Goal: Information Seeking & Learning: Learn about a topic

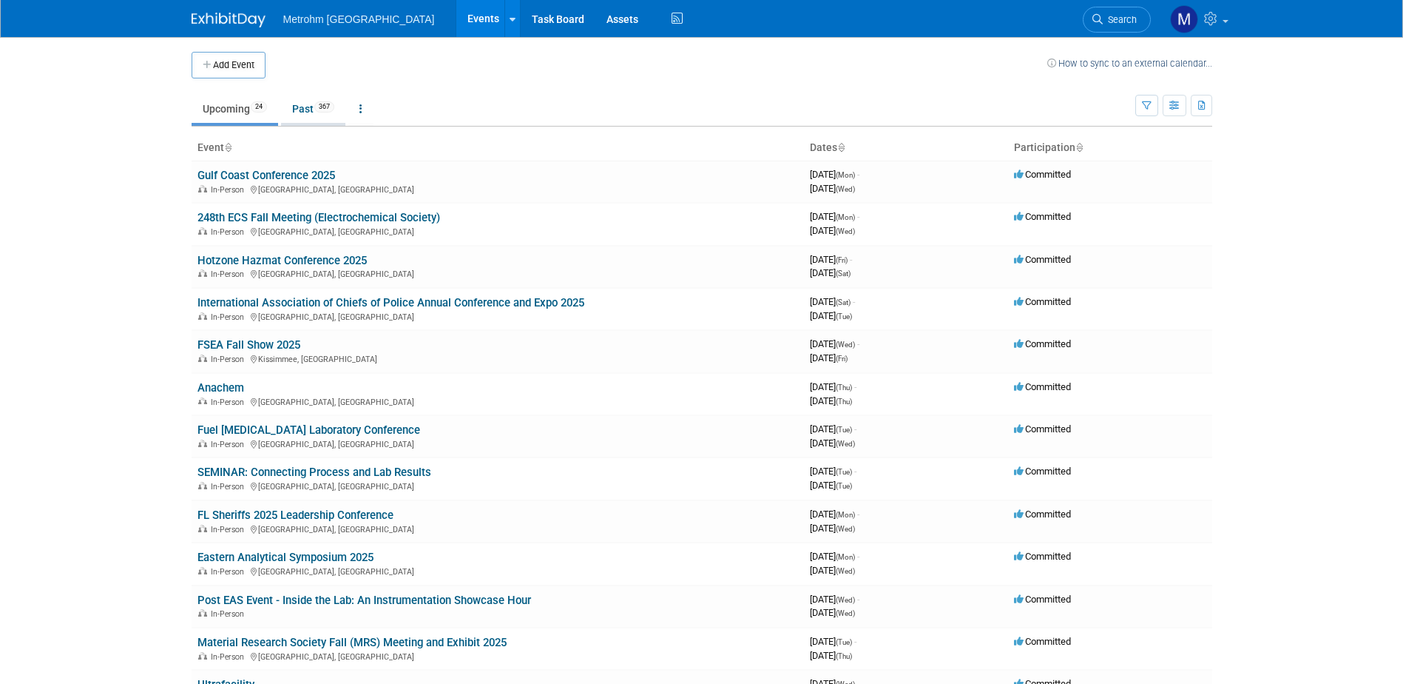
click at [309, 108] on link "Past 367" at bounding box center [313, 109] width 64 height 28
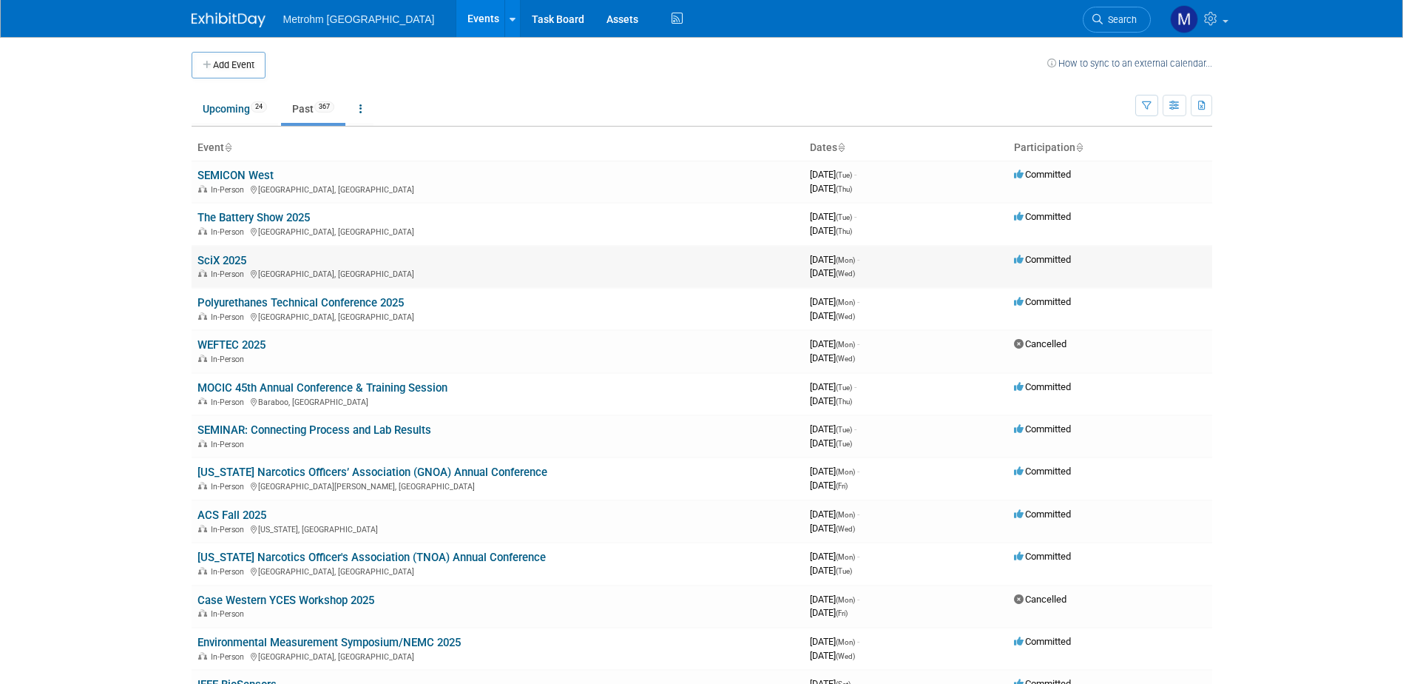
click at [239, 260] on link "SciX 2025" at bounding box center [222, 260] width 49 height 13
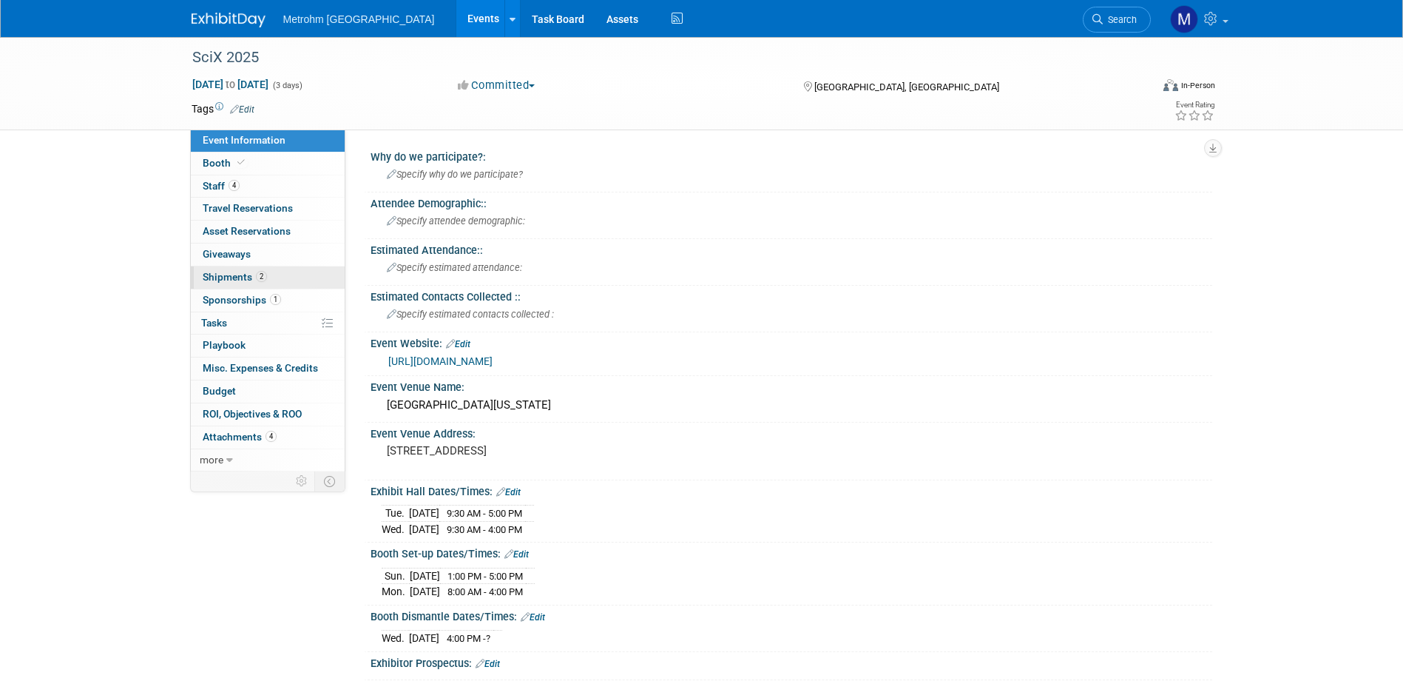
click at [285, 283] on link "2 Shipments 2" at bounding box center [268, 277] width 154 height 22
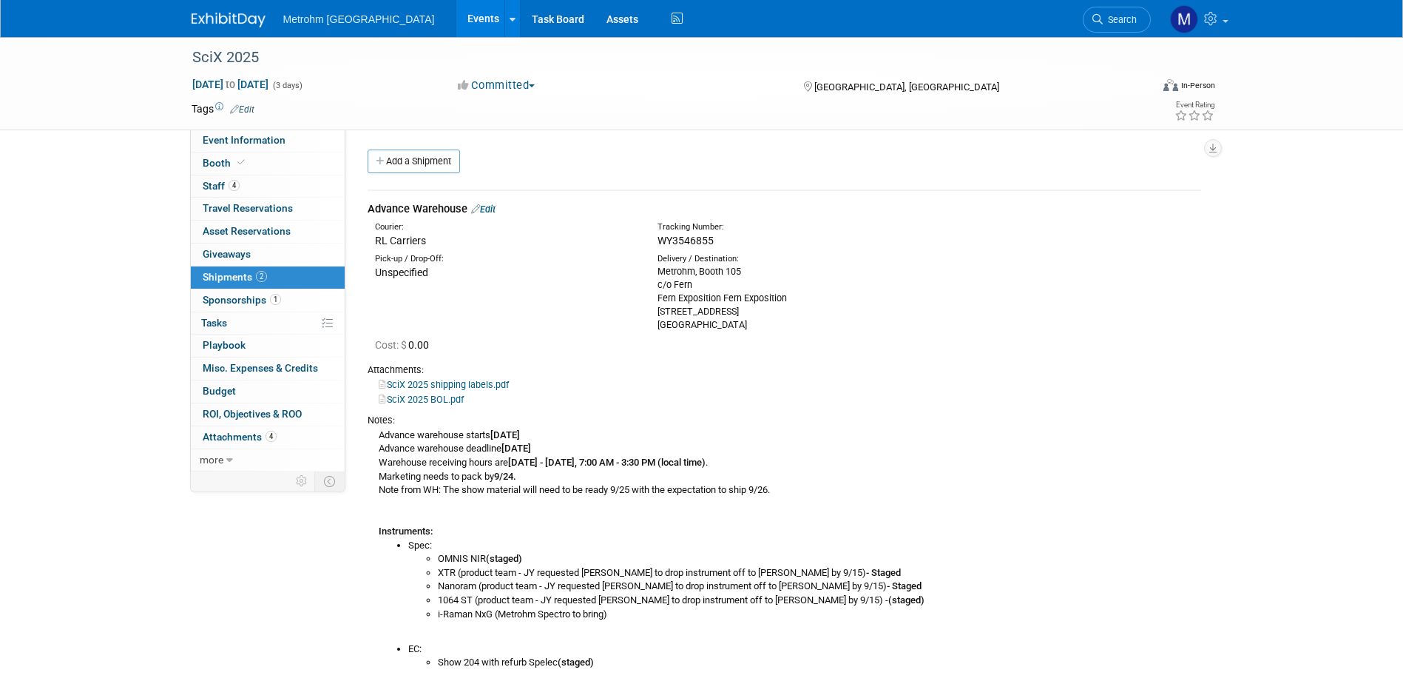
click at [226, 18] on img at bounding box center [229, 20] width 74 height 15
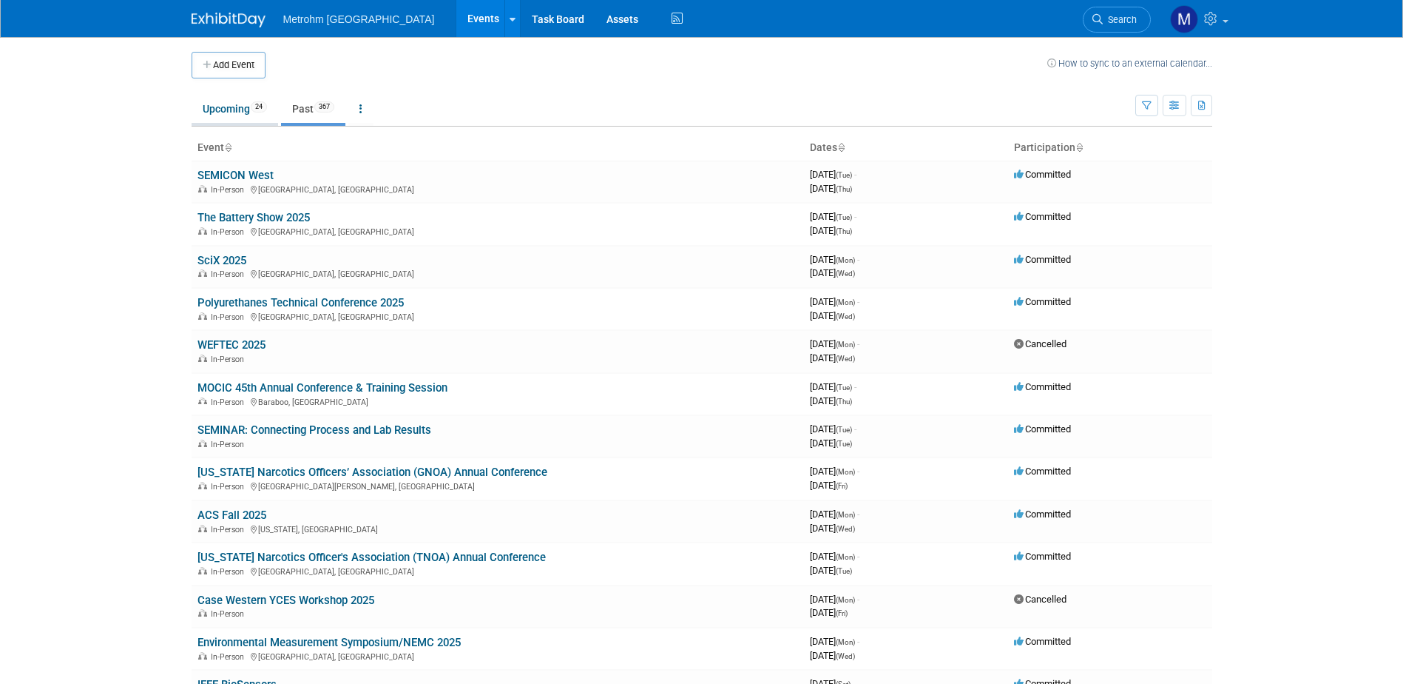
click at [240, 111] on link "Upcoming 24" at bounding box center [235, 109] width 87 height 28
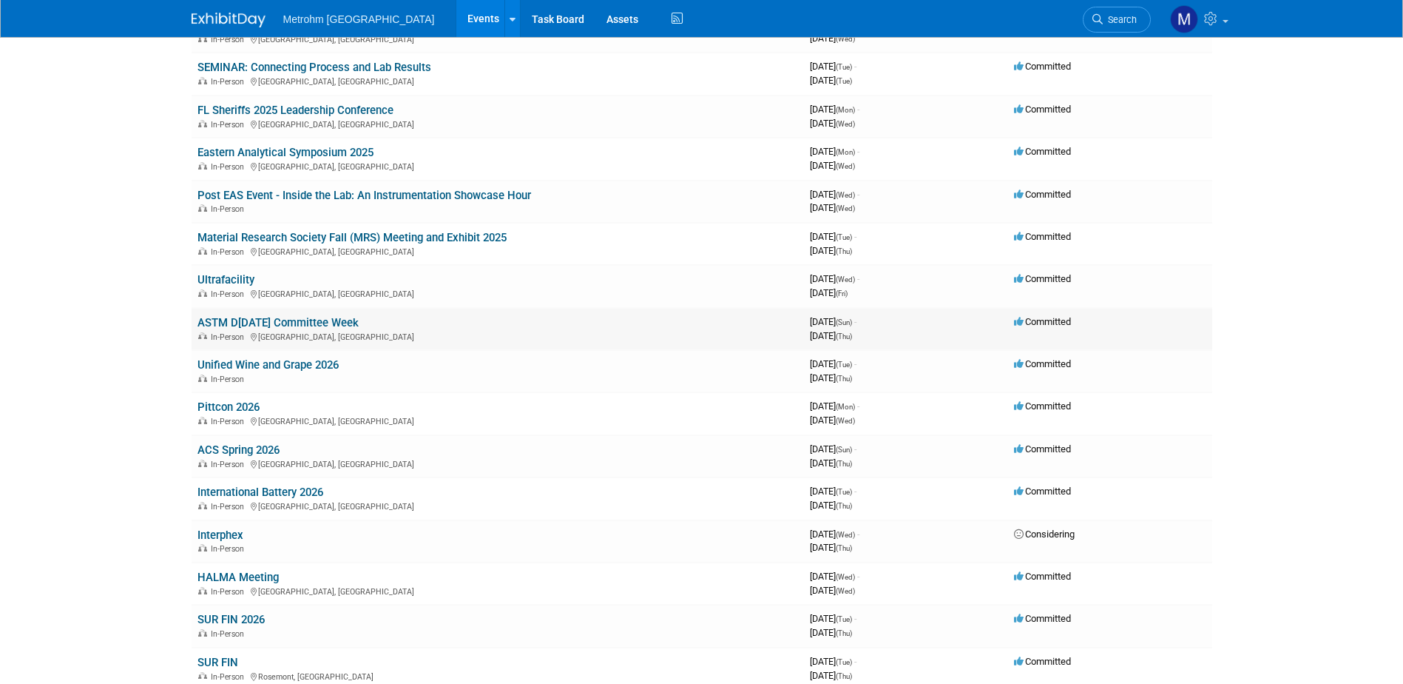
scroll to position [370, 0]
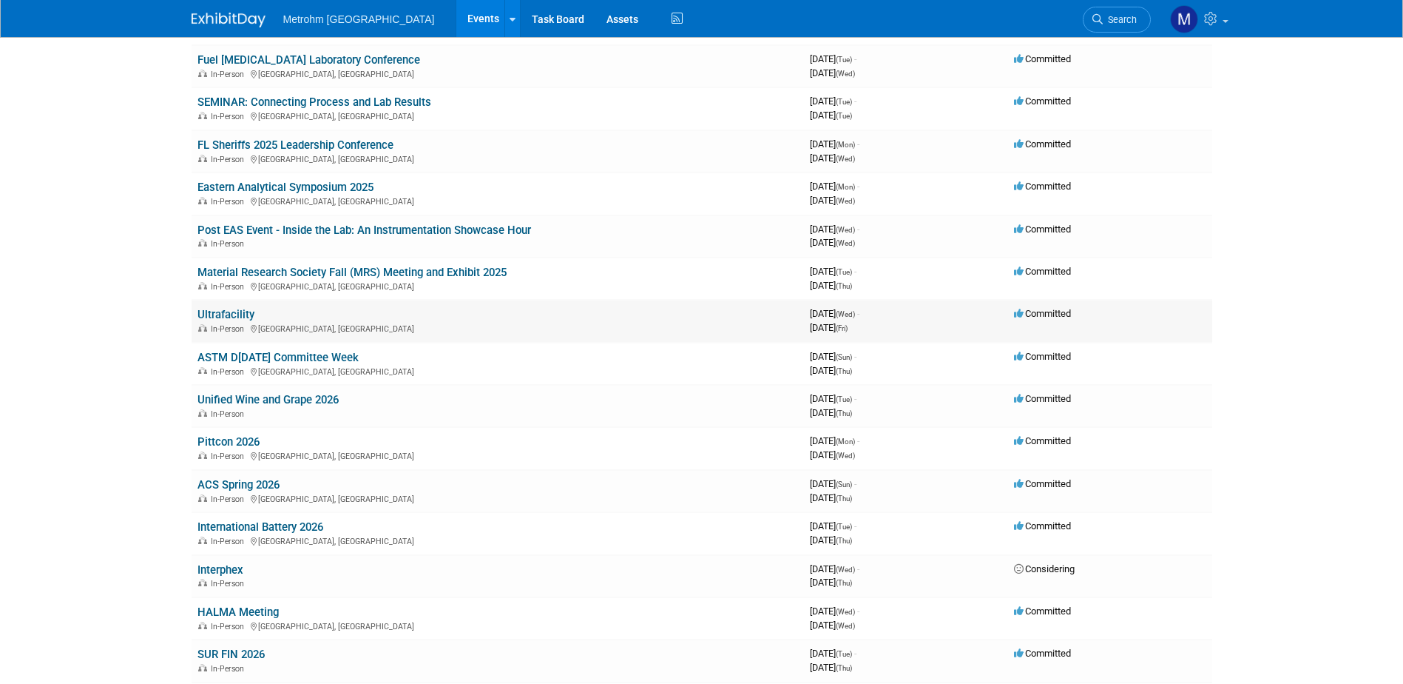
click at [238, 307] on td "Ultrafacility In-Person Austin, TX" at bounding box center [498, 321] width 613 height 42
click at [238, 311] on link "Ultrafacility" at bounding box center [226, 314] width 57 height 13
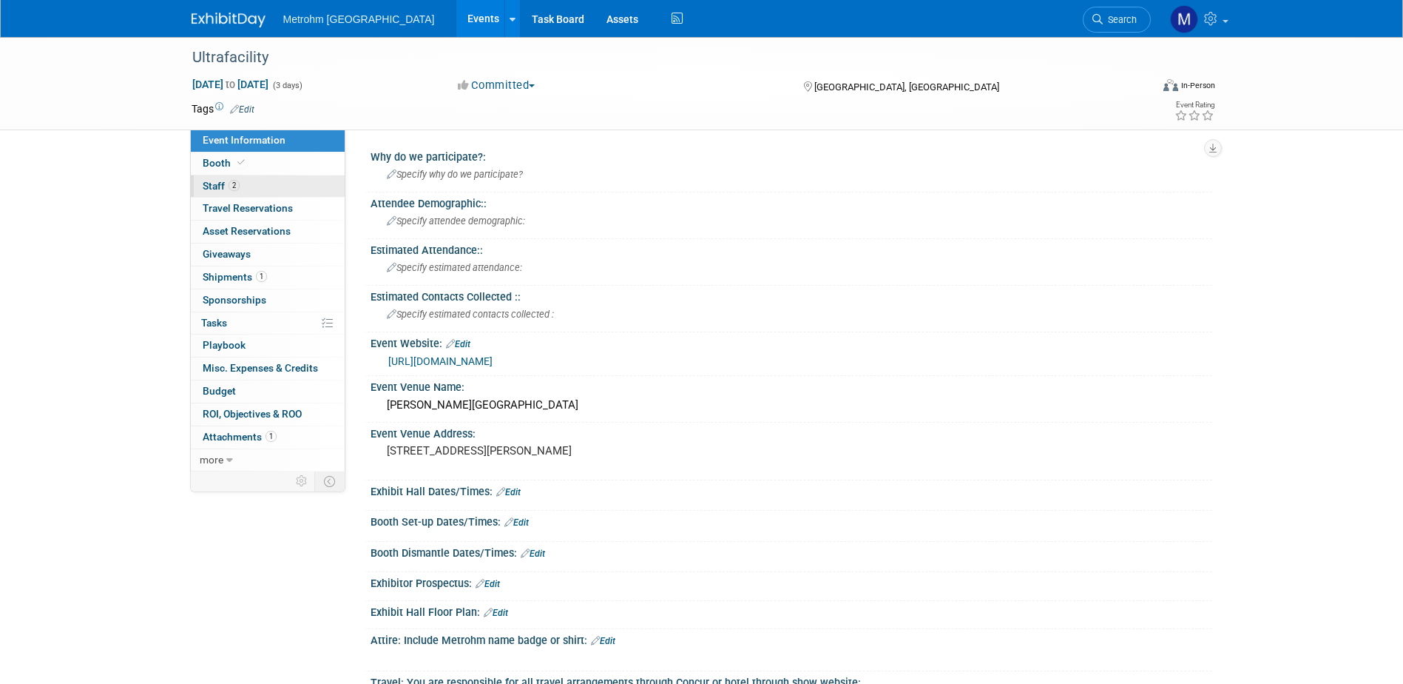
click at [237, 187] on span "2" at bounding box center [234, 185] width 11 height 11
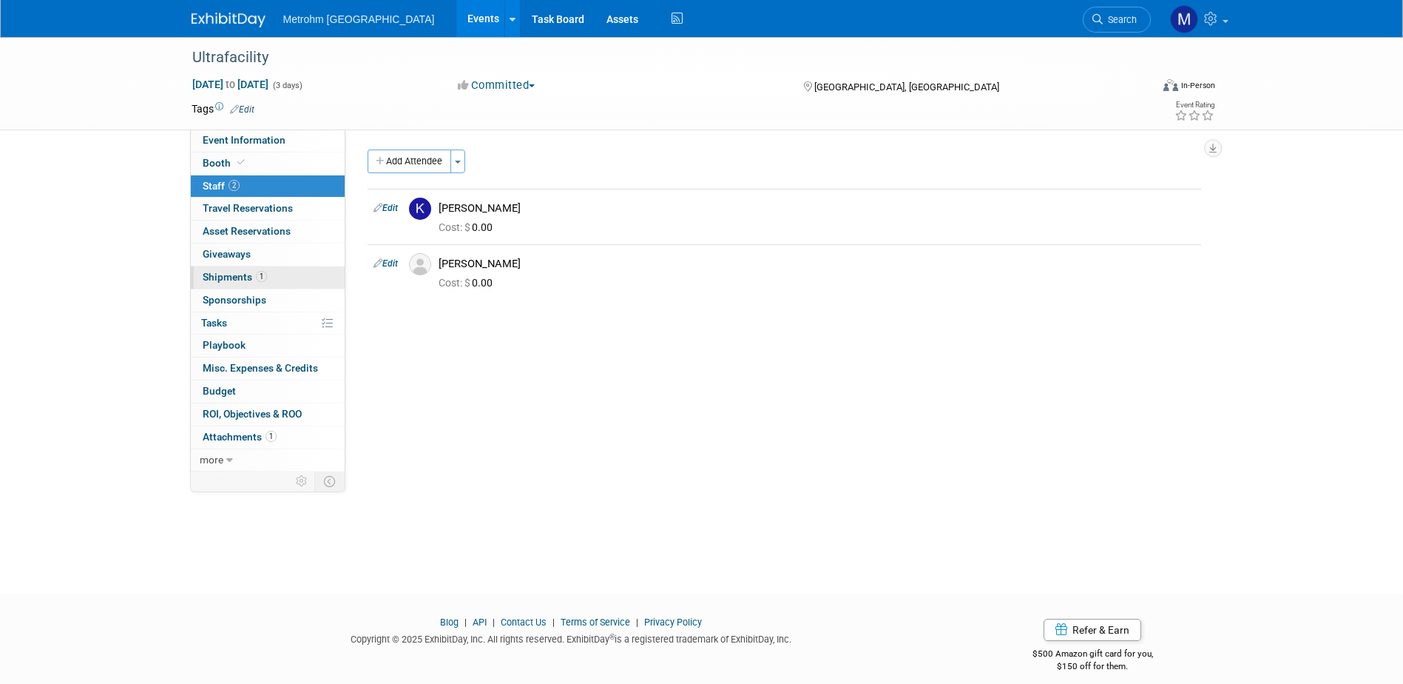
click at [255, 270] on link "1 Shipments 1" at bounding box center [268, 277] width 154 height 22
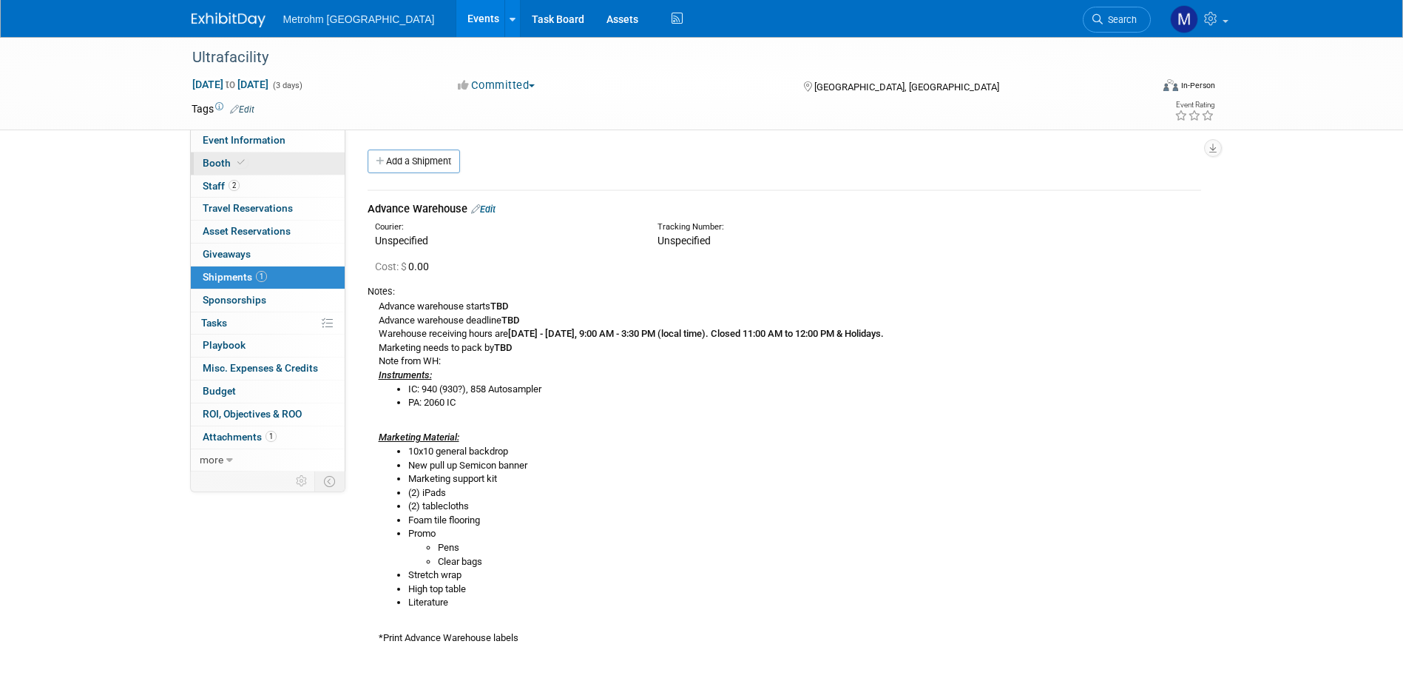
click at [262, 167] on link "Booth" at bounding box center [268, 163] width 154 height 22
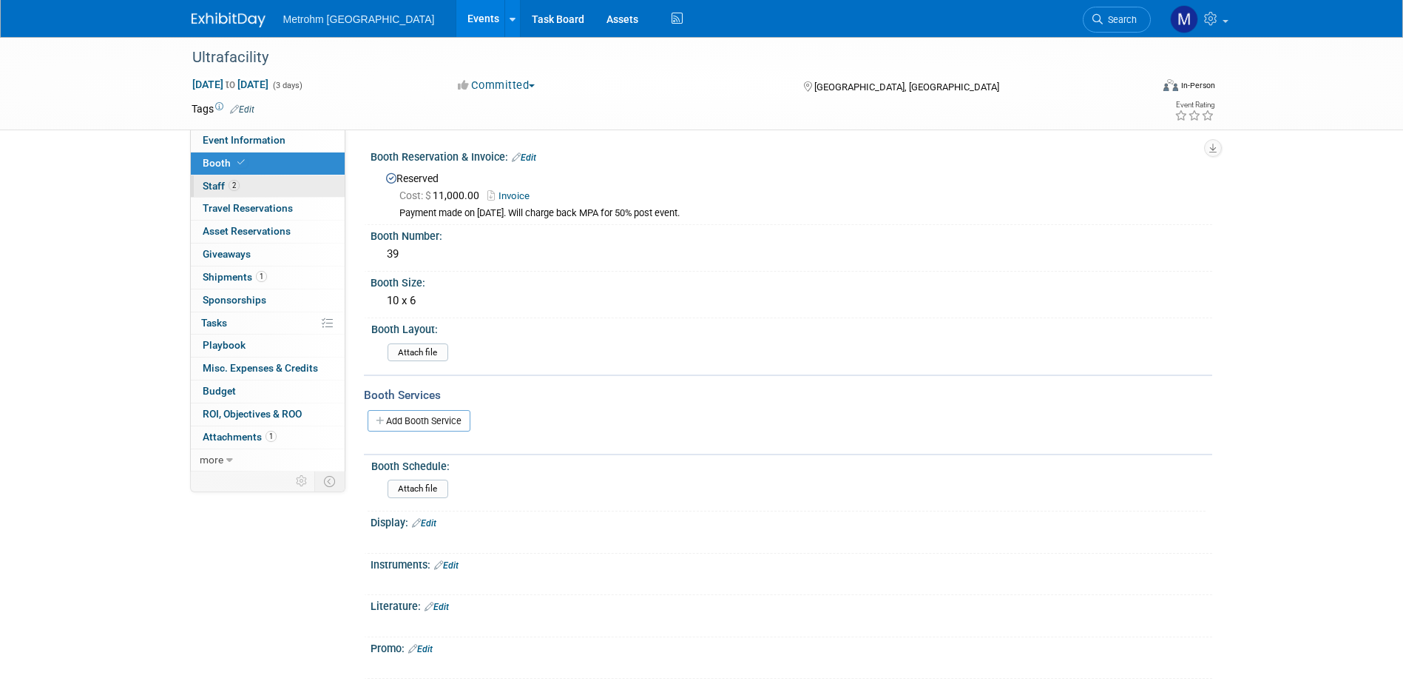
click at [275, 189] on link "2 Staff 2" at bounding box center [268, 186] width 154 height 22
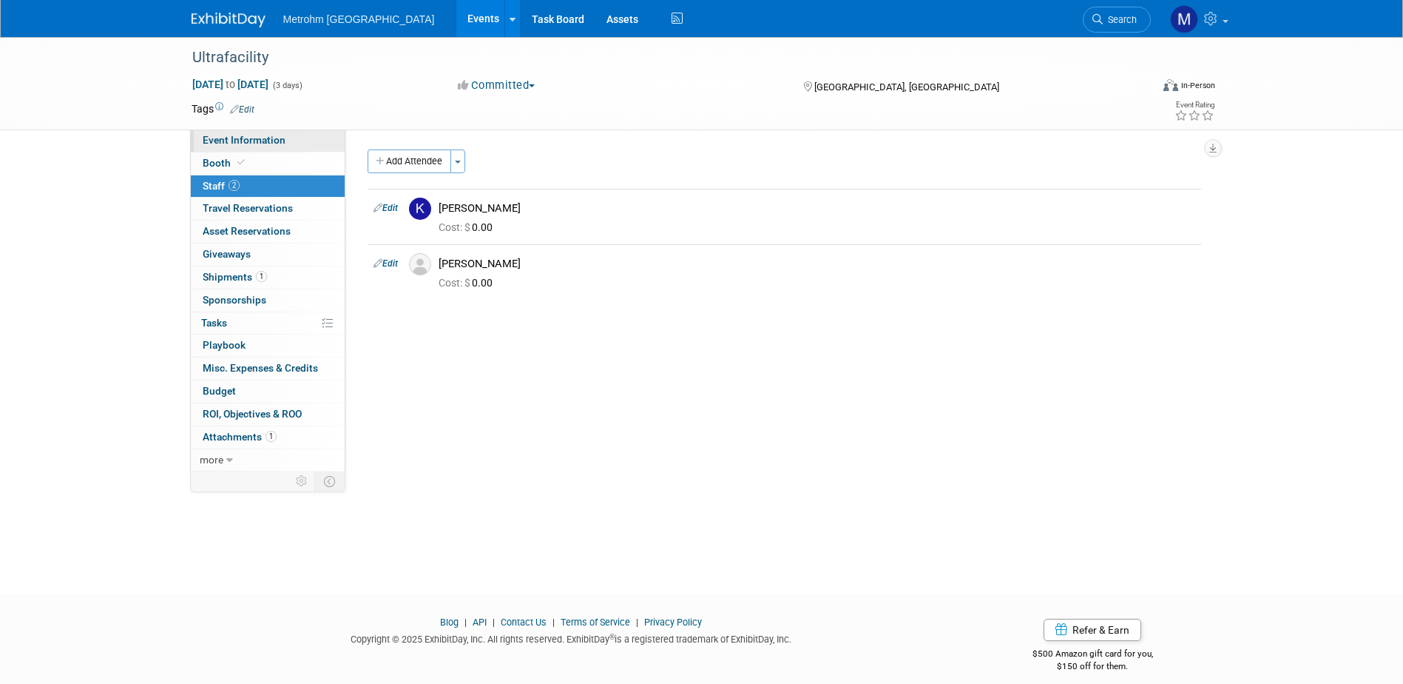
click at [268, 145] on span "Event Information" at bounding box center [244, 140] width 83 height 12
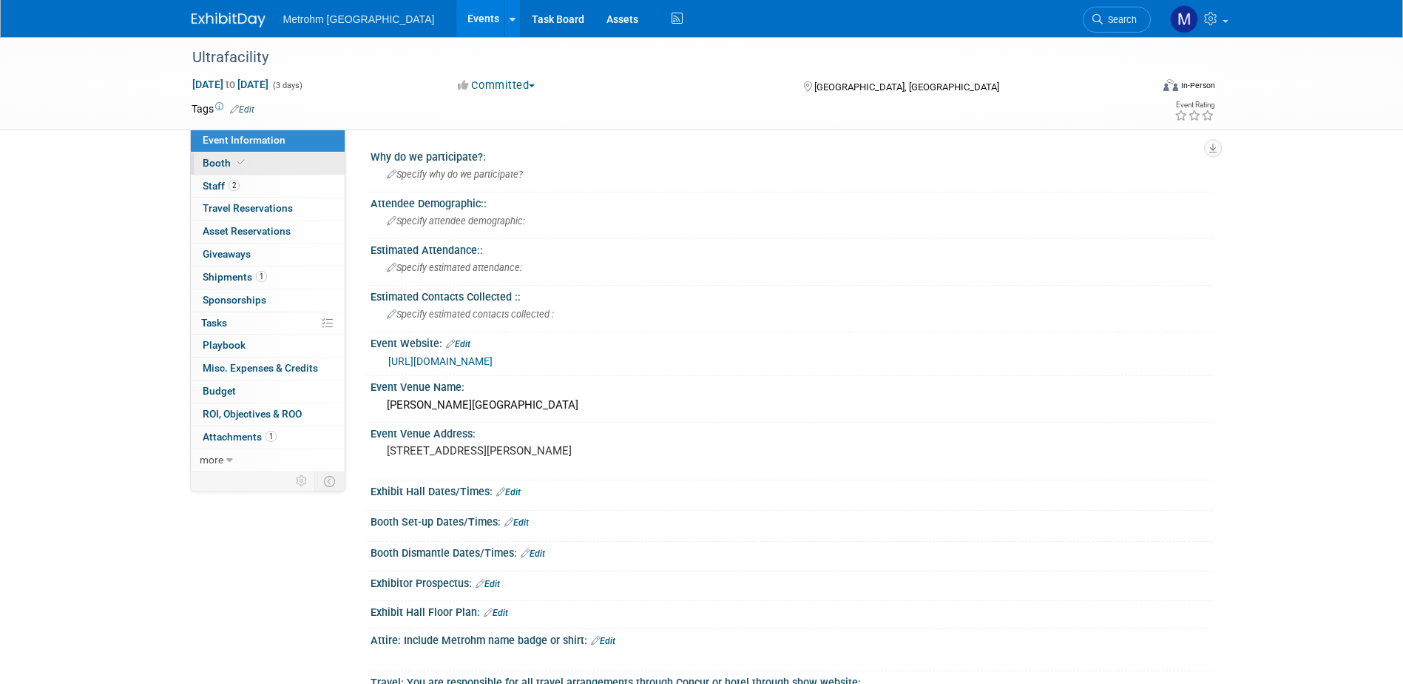
click at [280, 163] on link "Booth" at bounding box center [268, 163] width 154 height 22
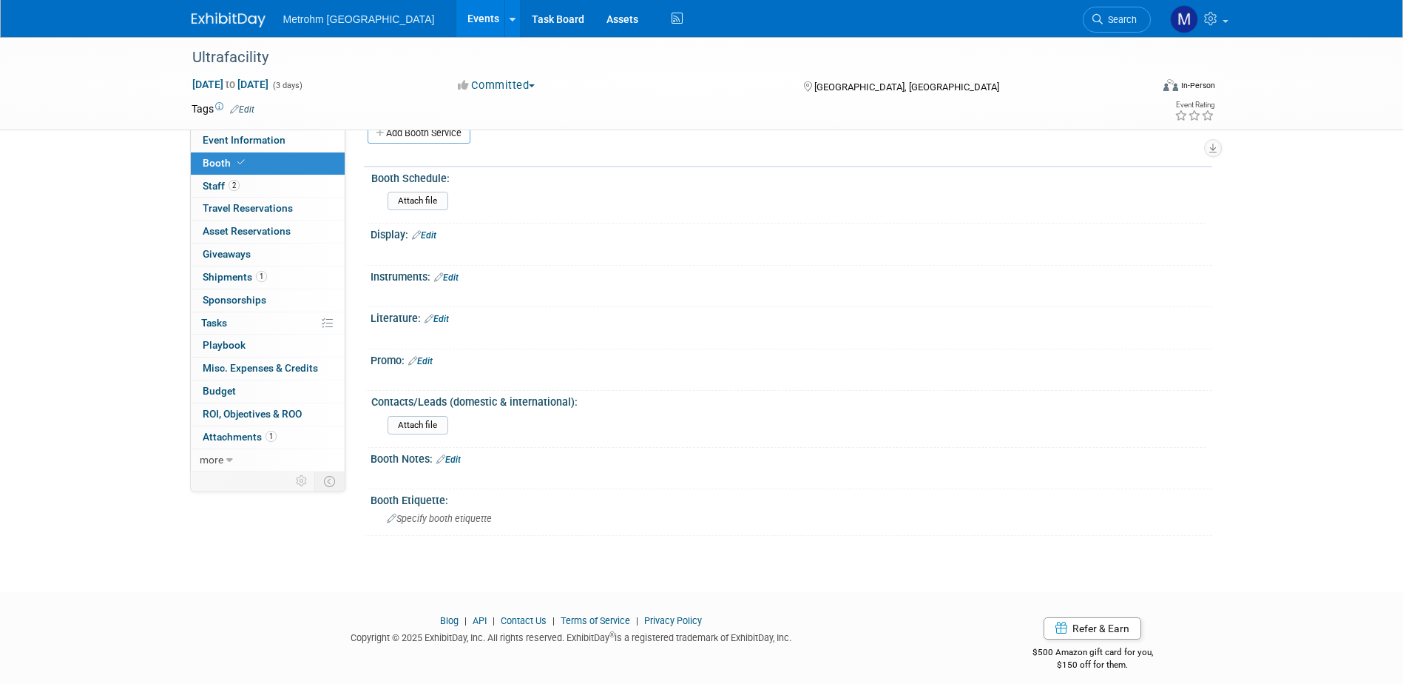
scroll to position [3, 0]
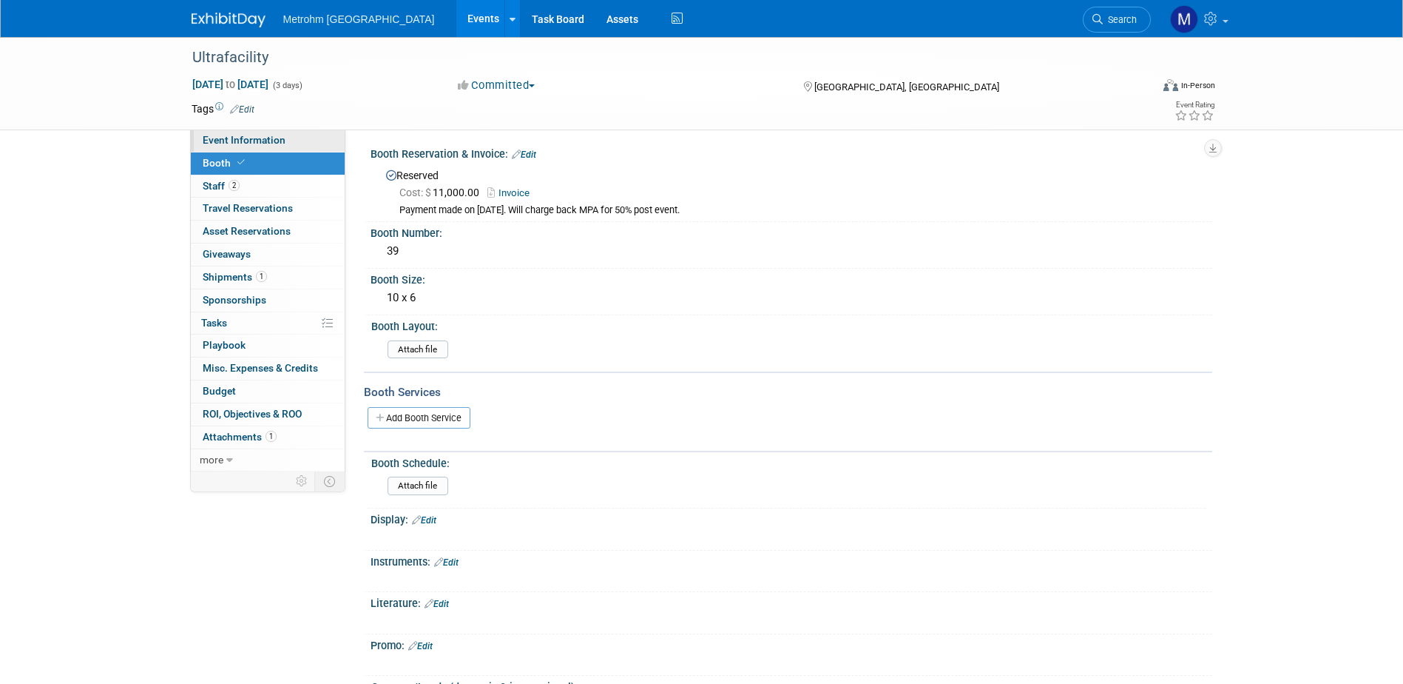
click at [291, 135] on link "Event Information" at bounding box center [268, 140] width 154 height 22
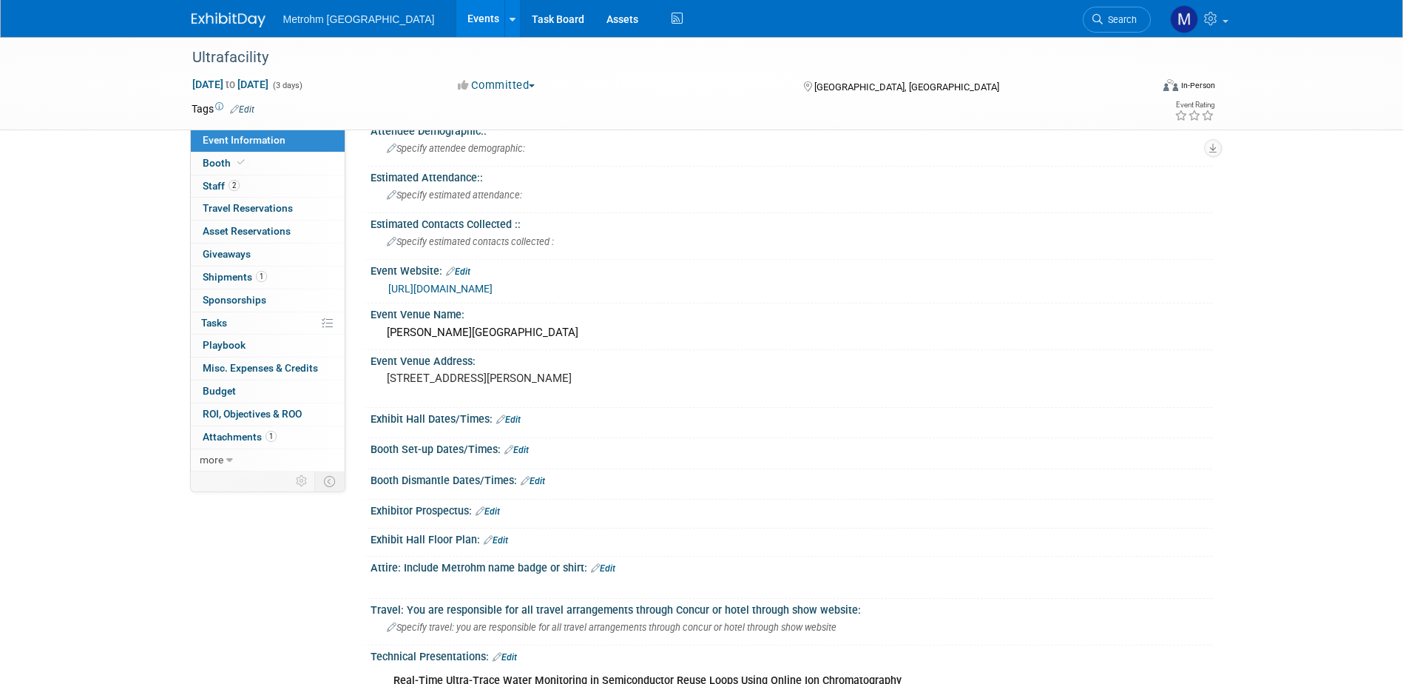
scroll to position [0, 0]
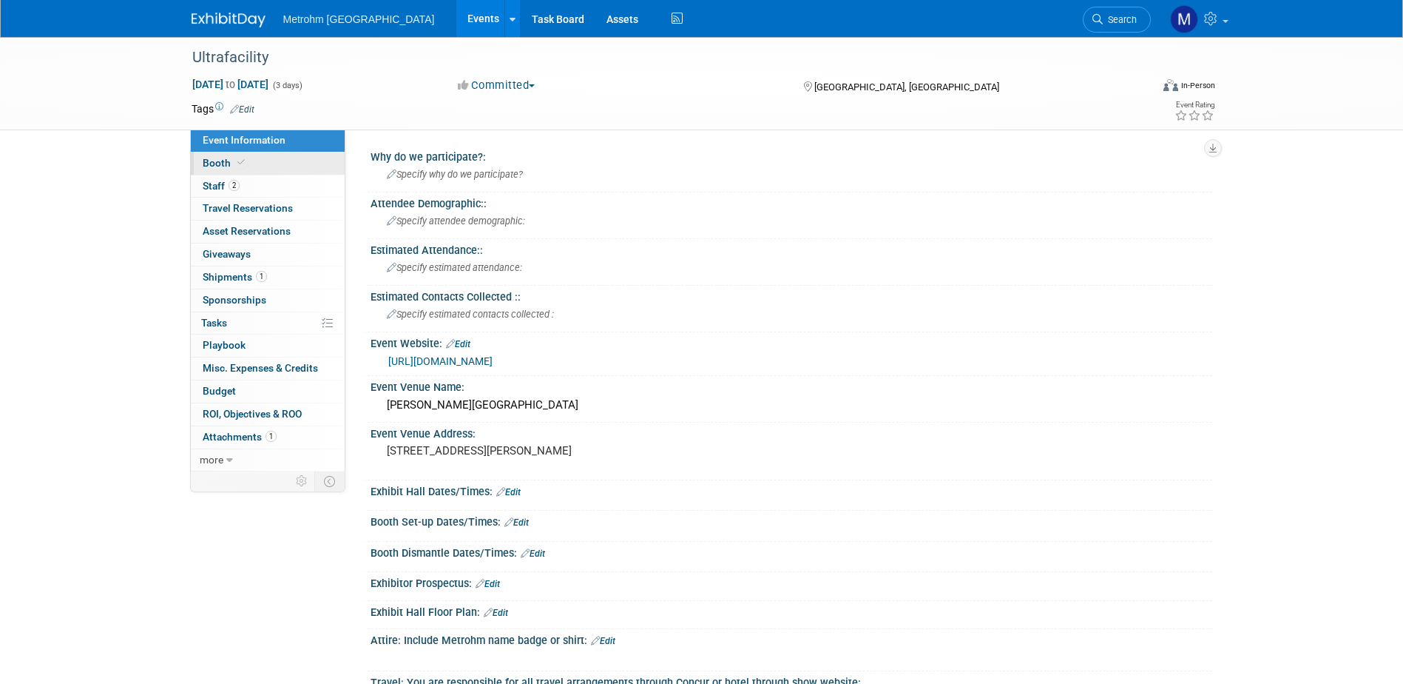
click at [304, 166] on link "Booth" at bounding box center [268, 163] width 154 height 22
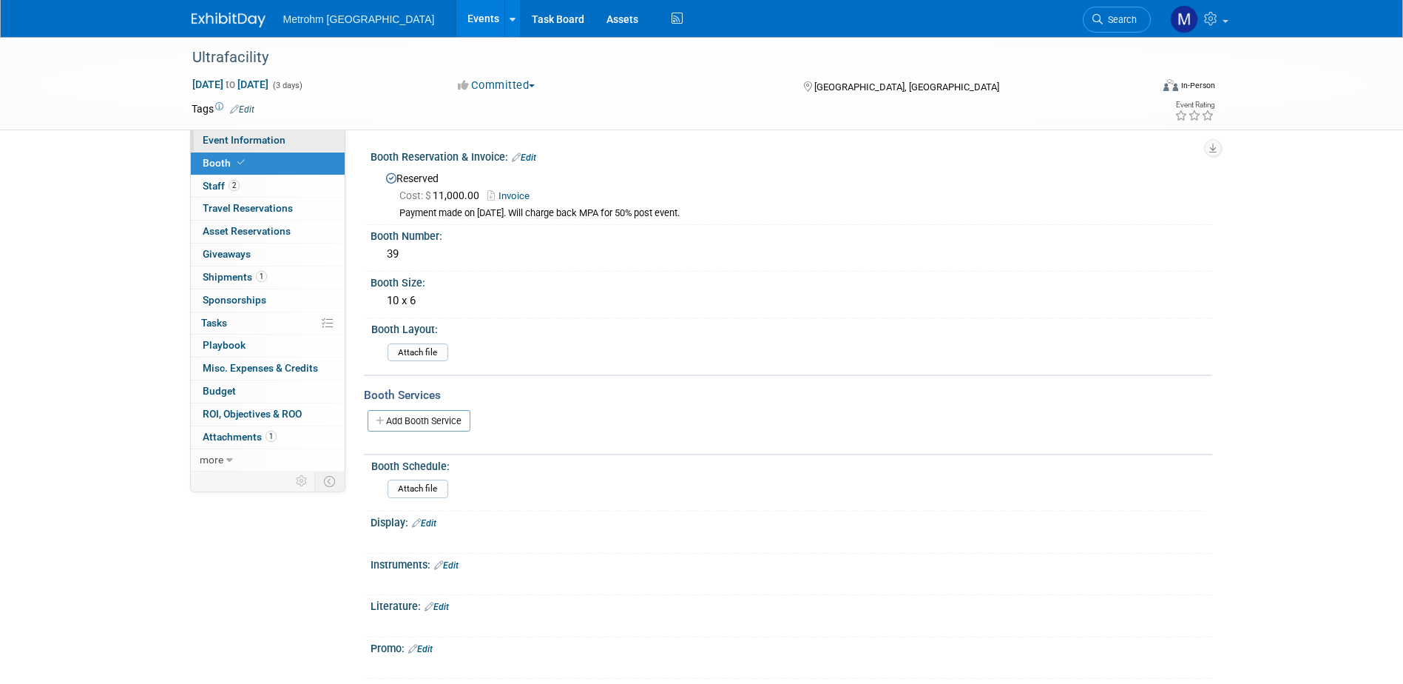
click at [249, 136] on span "Event Information" at bounding box center [244, 140] width 83 height 12
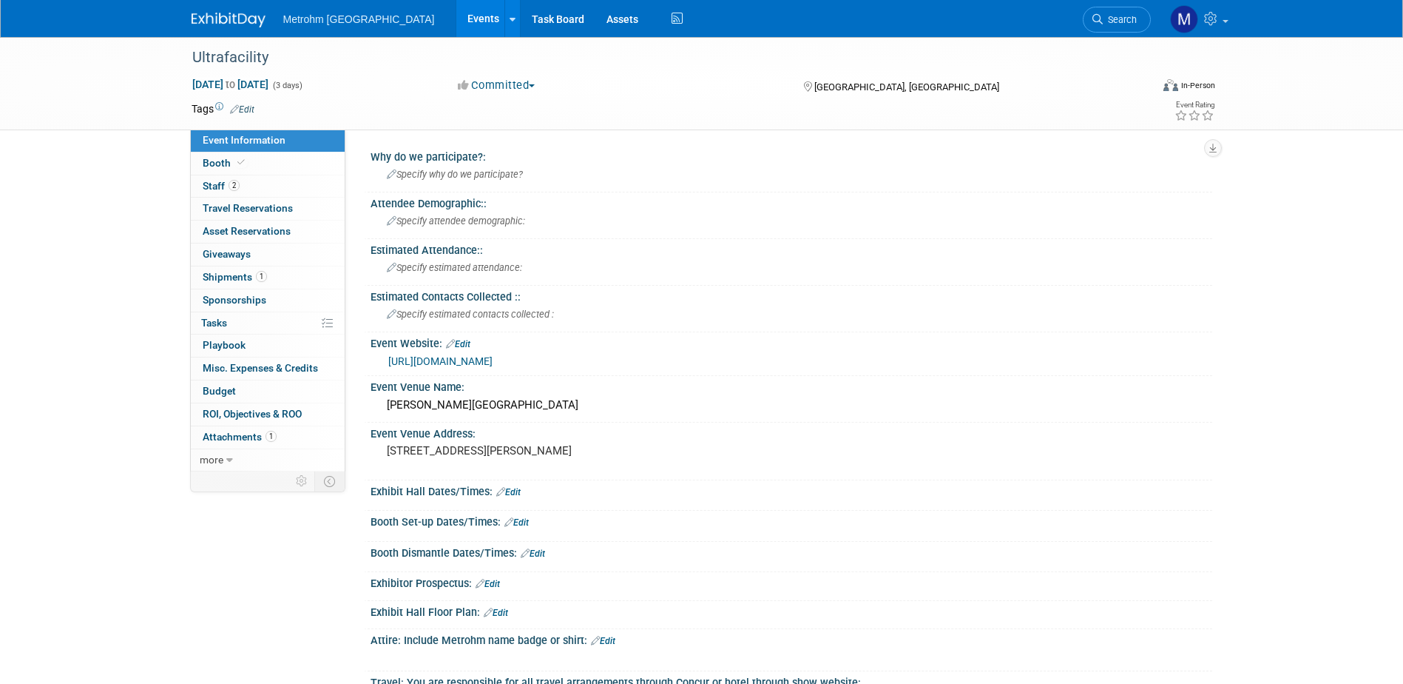
click at [493, 363] on link "https://www.ultrafacility.io/" at bounding box center [440, 361] width 104 height 12
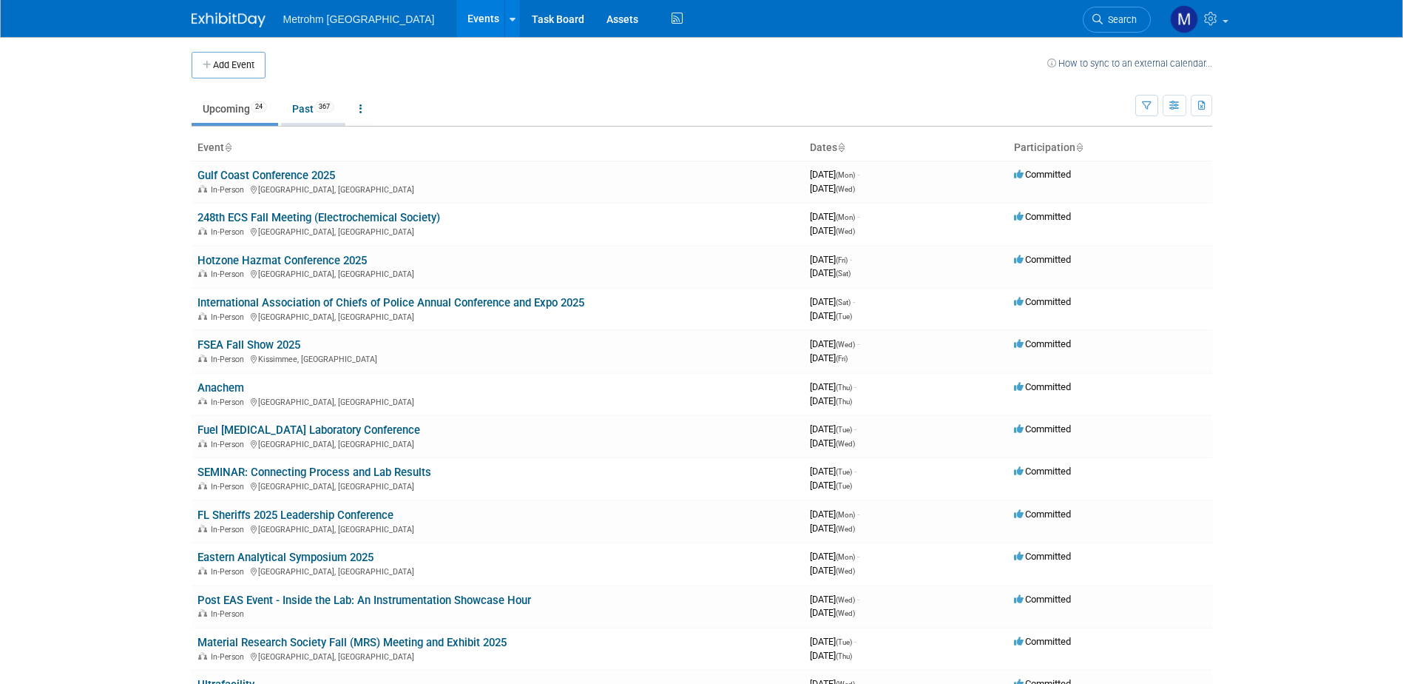
click at [293, 123] on li "Past 367" at bounding box center [313, 110] width 64 height 31
click at [304, 107] on link "Past 367" at bounding box center [313, 109] width 64 height 28
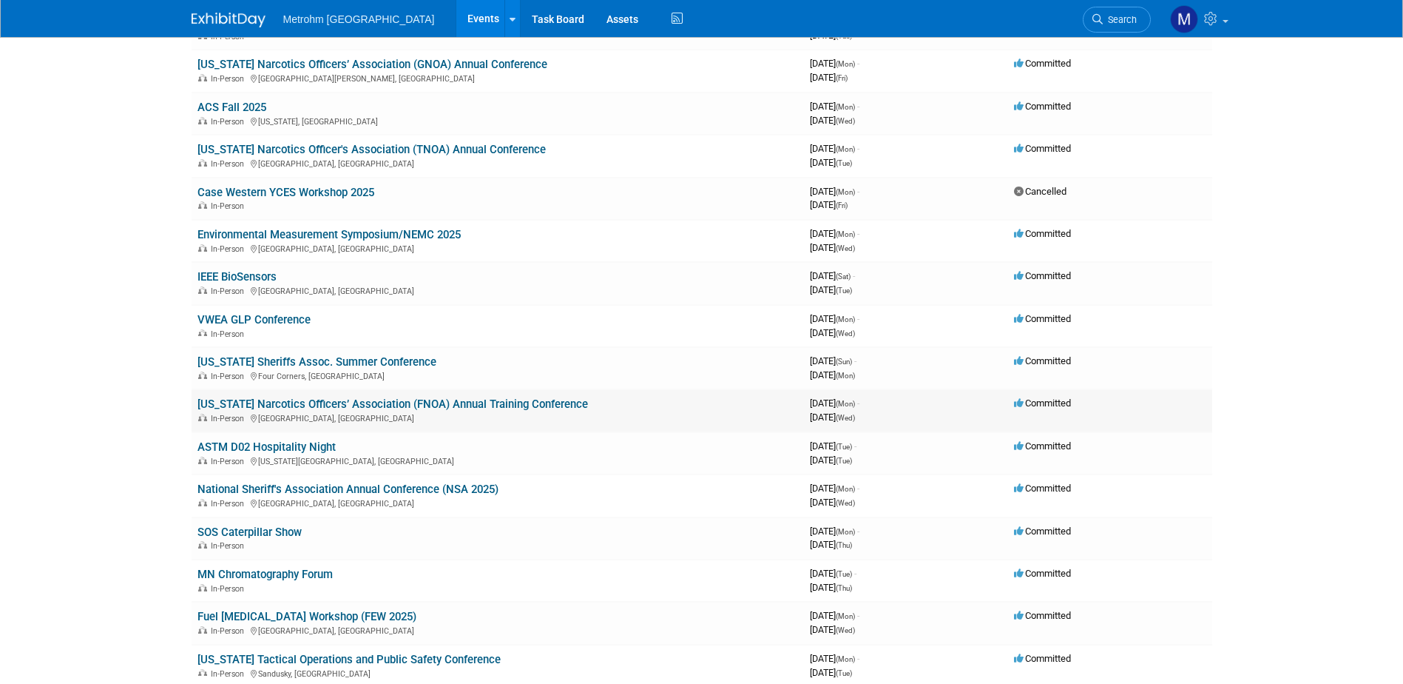
scroll to position [740, 0]
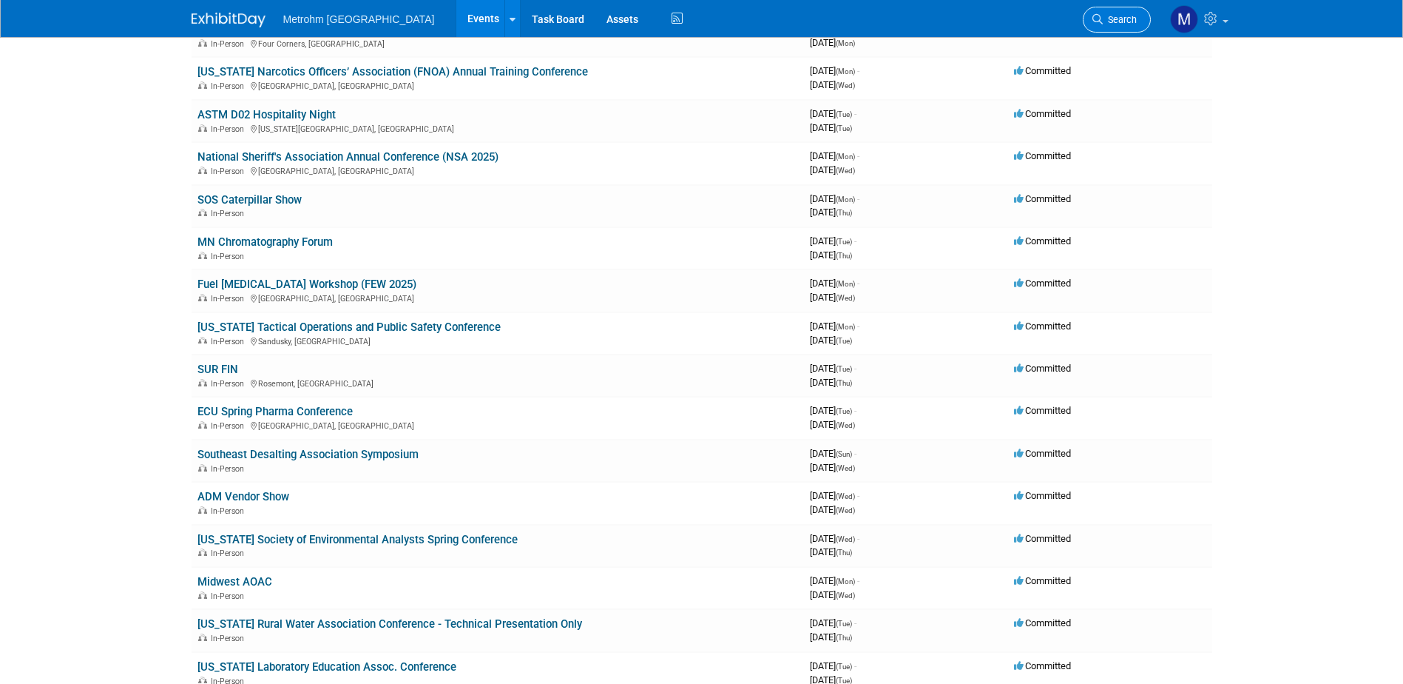
click at [1114, 23] on span "Search" at bounding box center [1120, 19] width 34 height 11
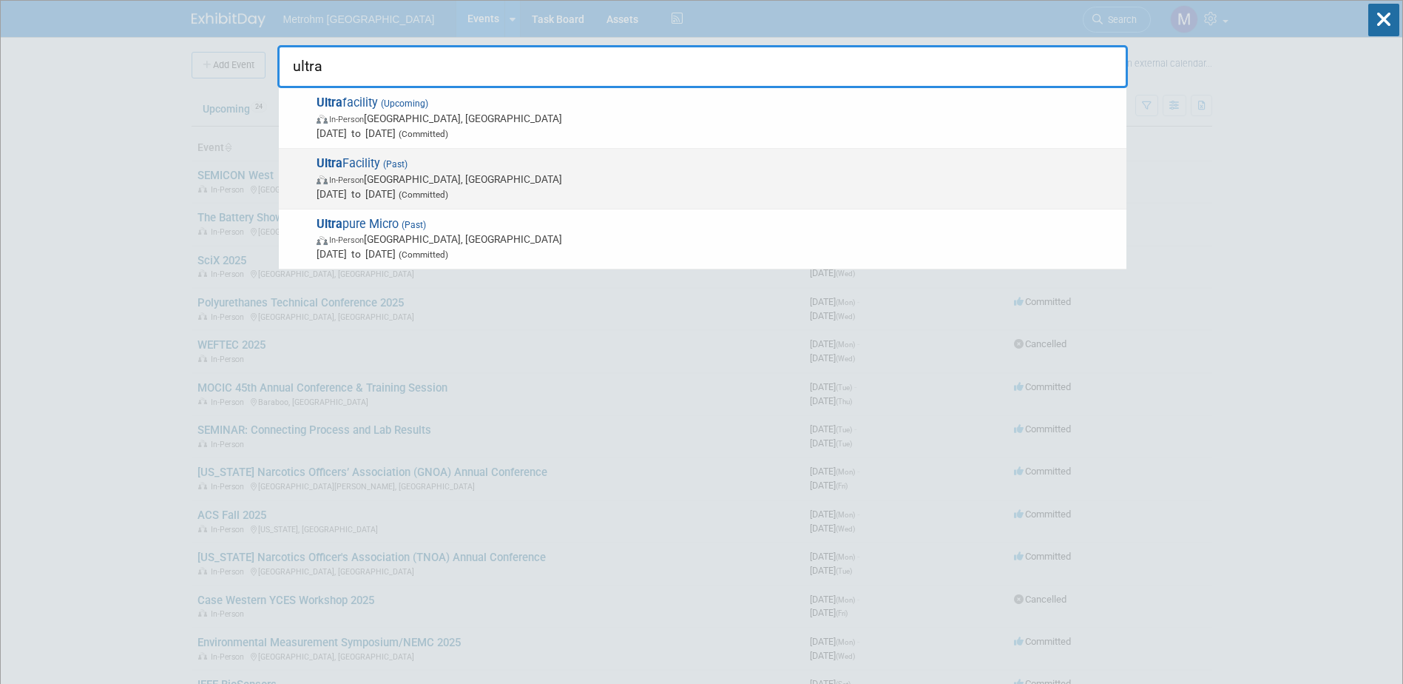
type input "ultra"
click at [585, 180] on span "In-Person Glendale, AZ" at bounding box center [718, 179] width 803 height 15
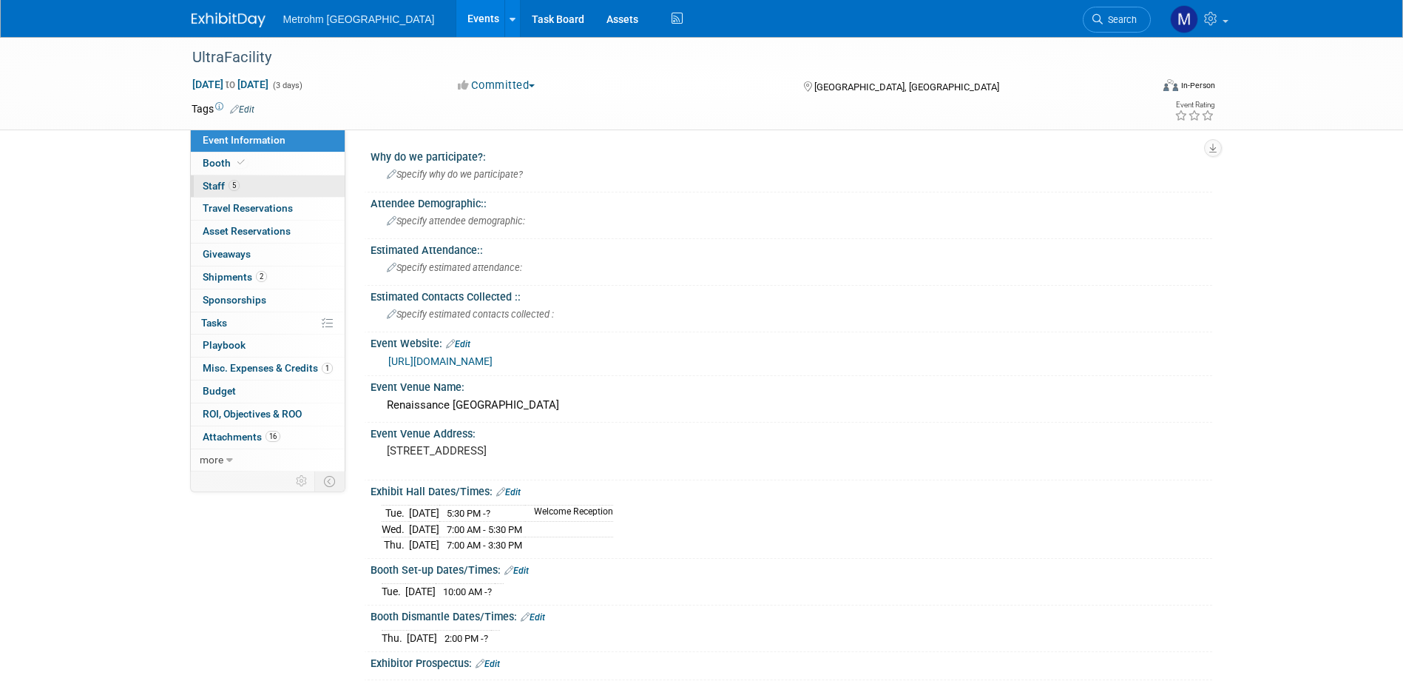
click at [233, 177] on link "5 Staff 5" at bounding box center [268, 186] width 154 height 22
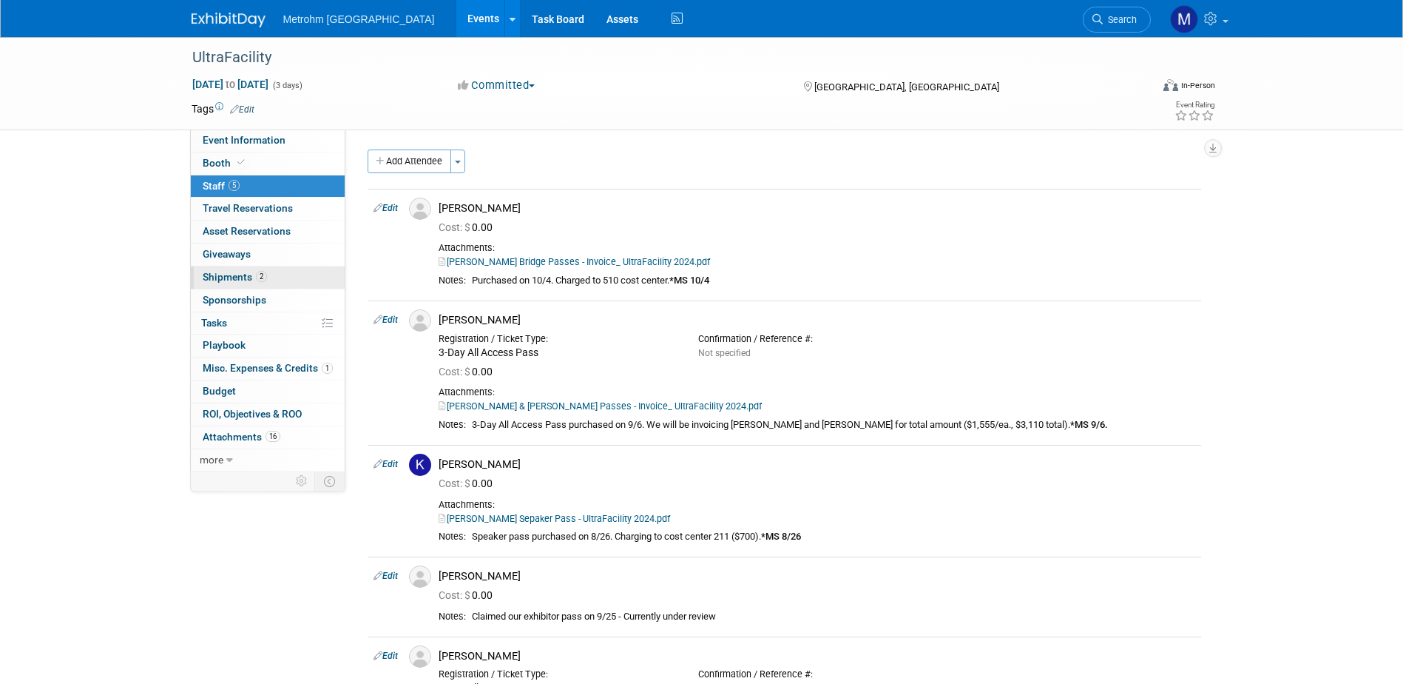
click at [314, 280] on link "2 Shipments 2" at bounding box center [268, 277] width 154 height 22
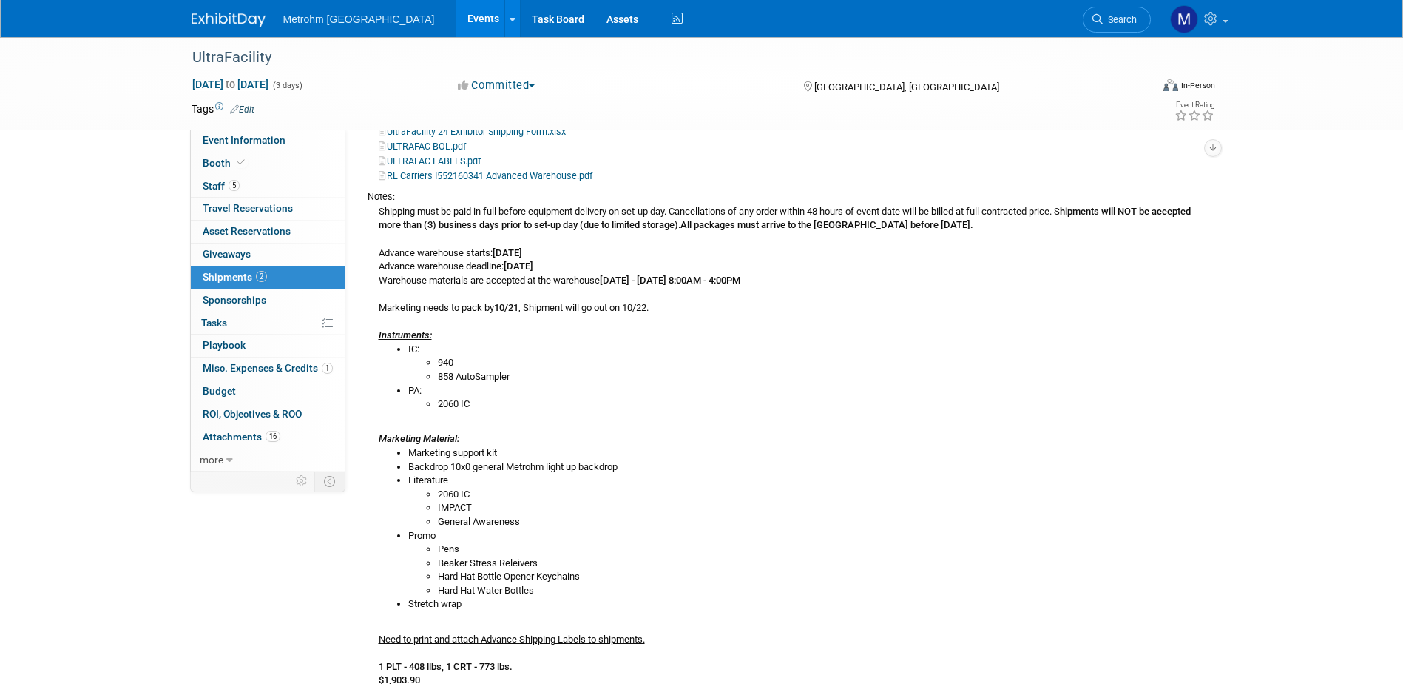
scroll to position [222, 0]
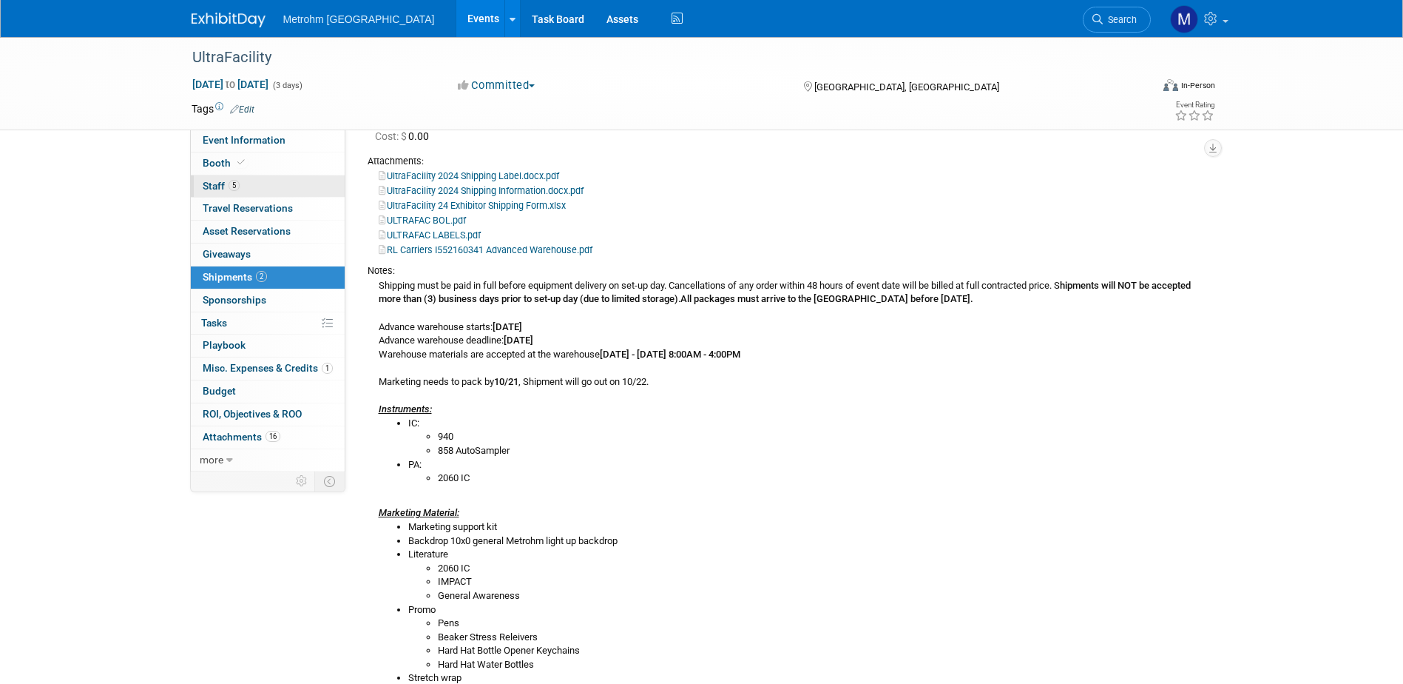
click at [302, 185] on link "5 Staff 5" at bounding box center [268, 186] width 154 height 22
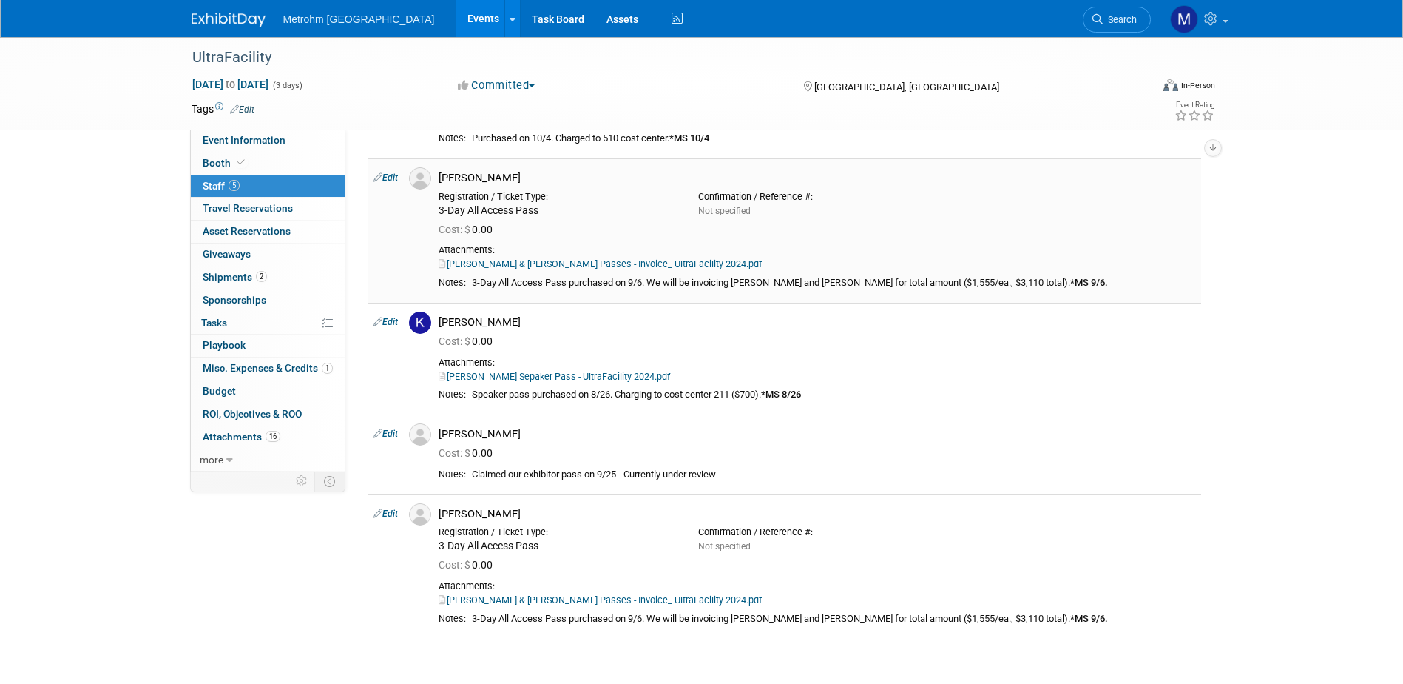
scroll to position [148, 0]
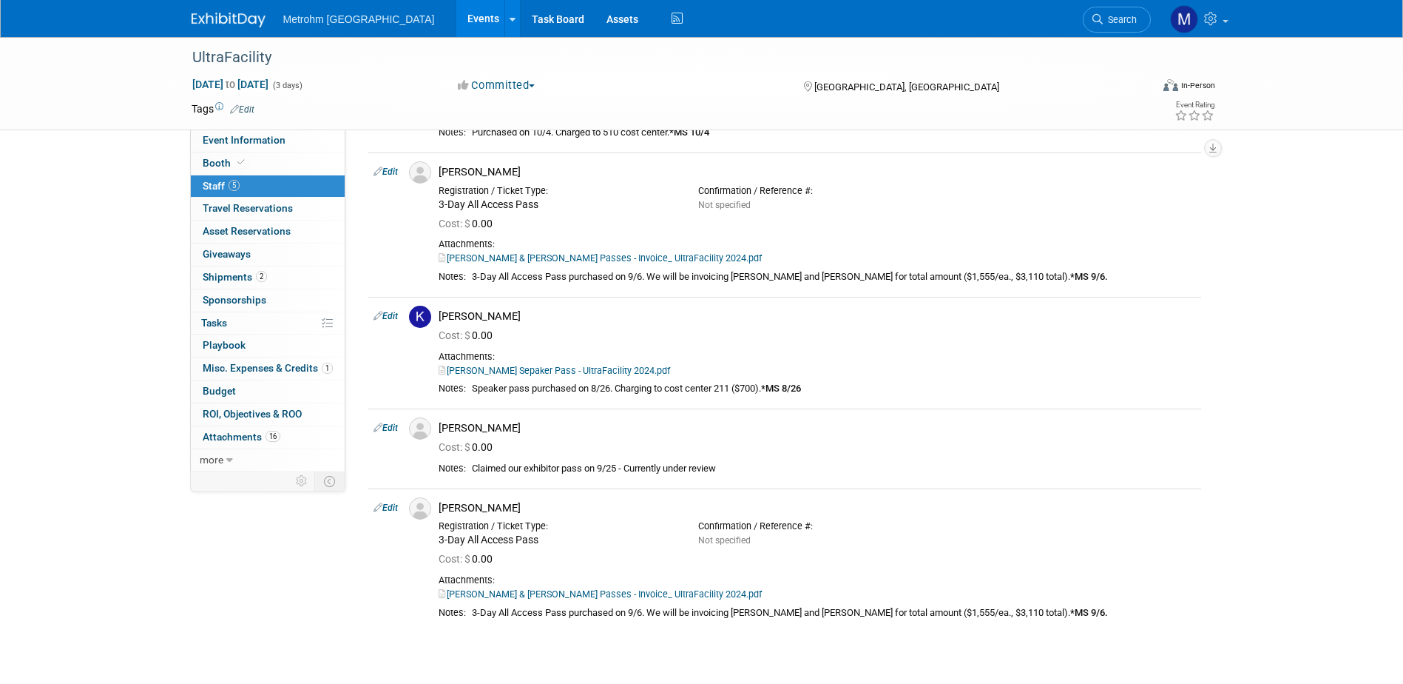
click at [263, 127] on div "UltraFacility Oct 29, 2024 to Oct 31, 2024 (3 days) Oct 29, 2024 to Oct 31, 202…" at bounding box center [702, 83] width 1043 height 92
click at [274, 149] on link "Event Information" at bounding box center [268, 140] width 154 height 22
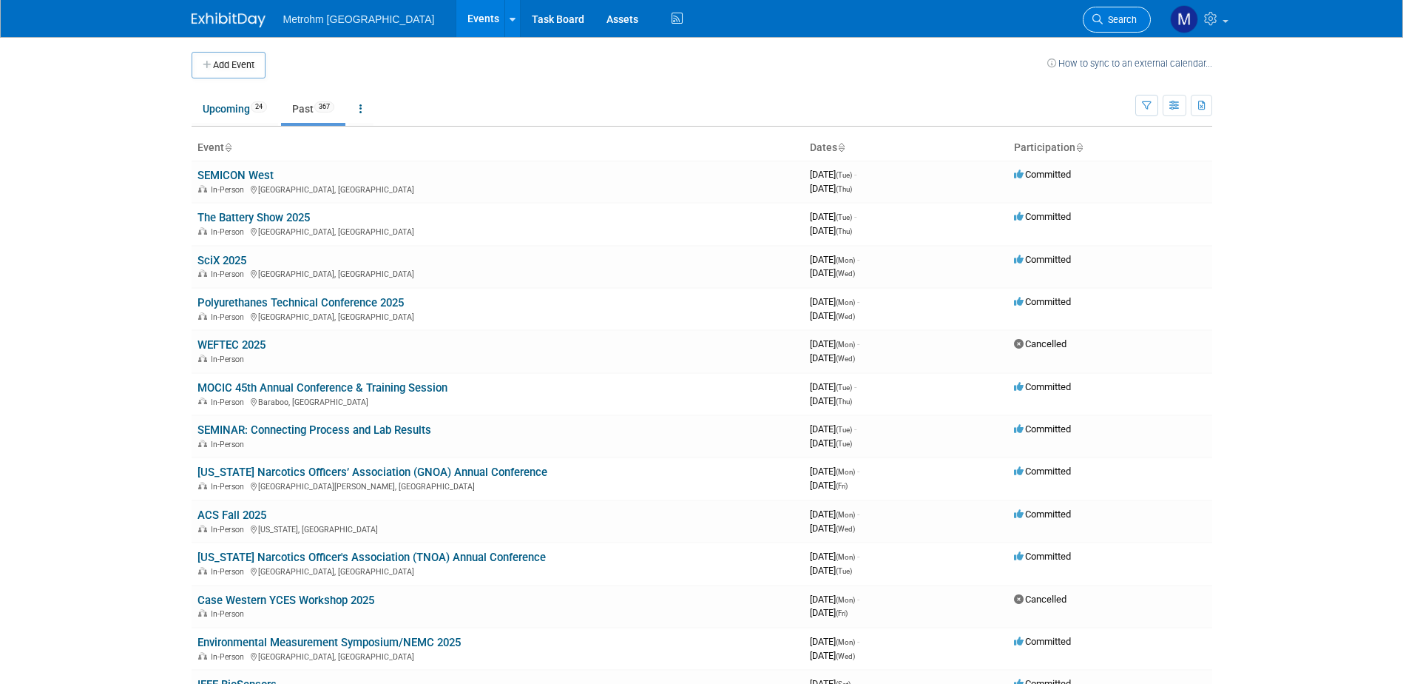
click at [1106, 25] on link "Search" at bounding box center [1117, 20] width 68 height 26
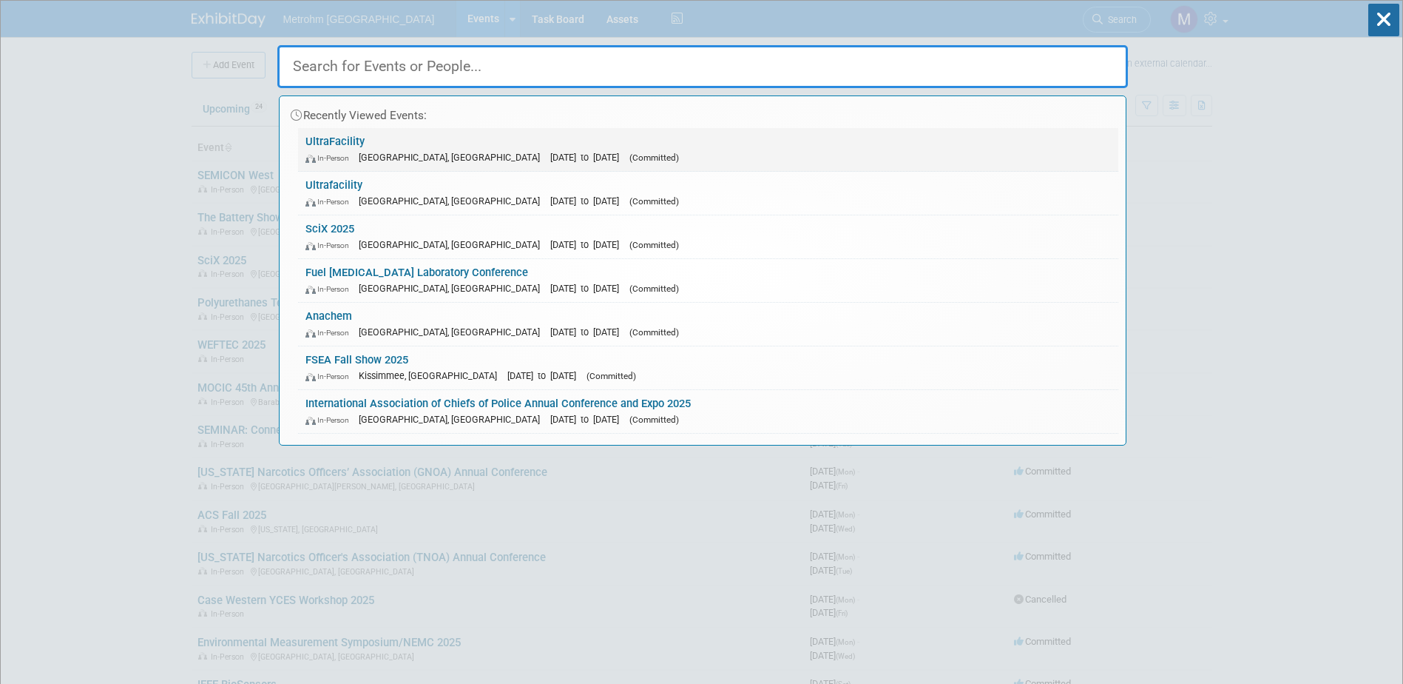
click at [397, 161] on span "[GEOGRAPHIC_DATA], [GEOGRAPHIC_DATA]" at bounding box center [453, 157] width 189 height 11
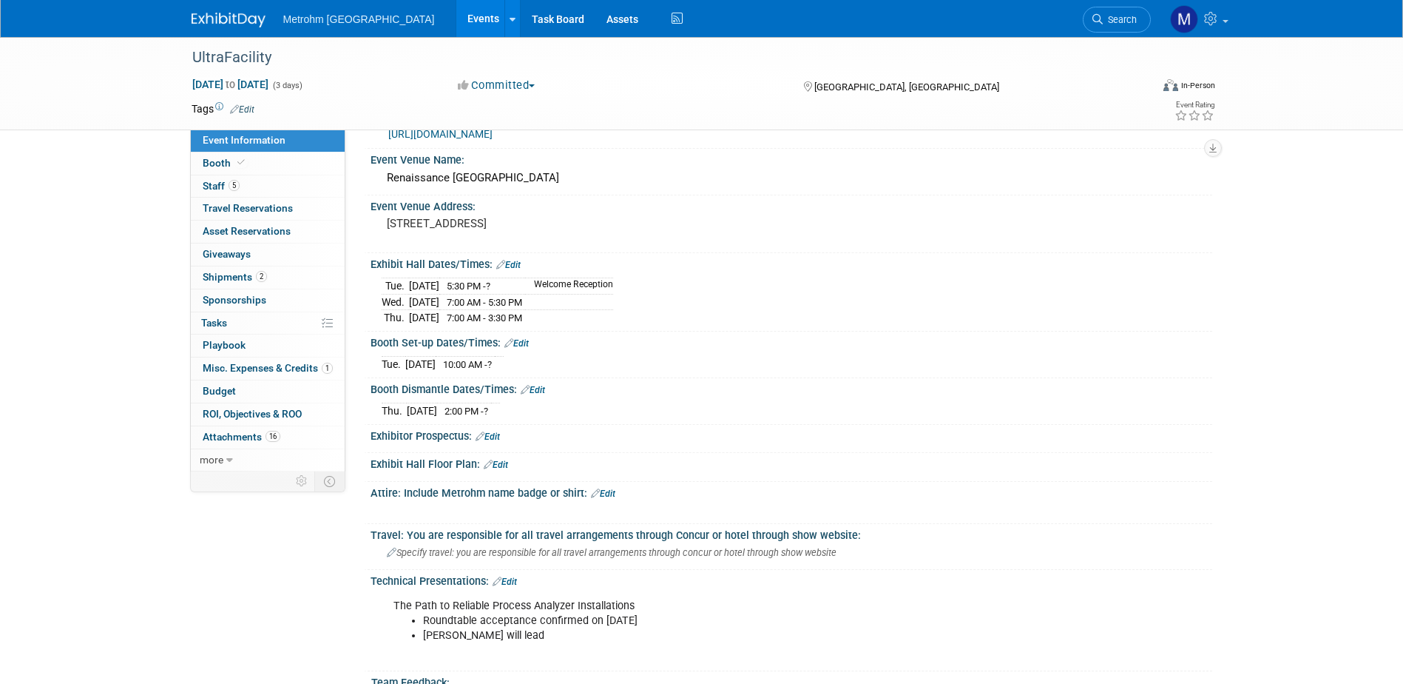
scroll to position [222, 0]
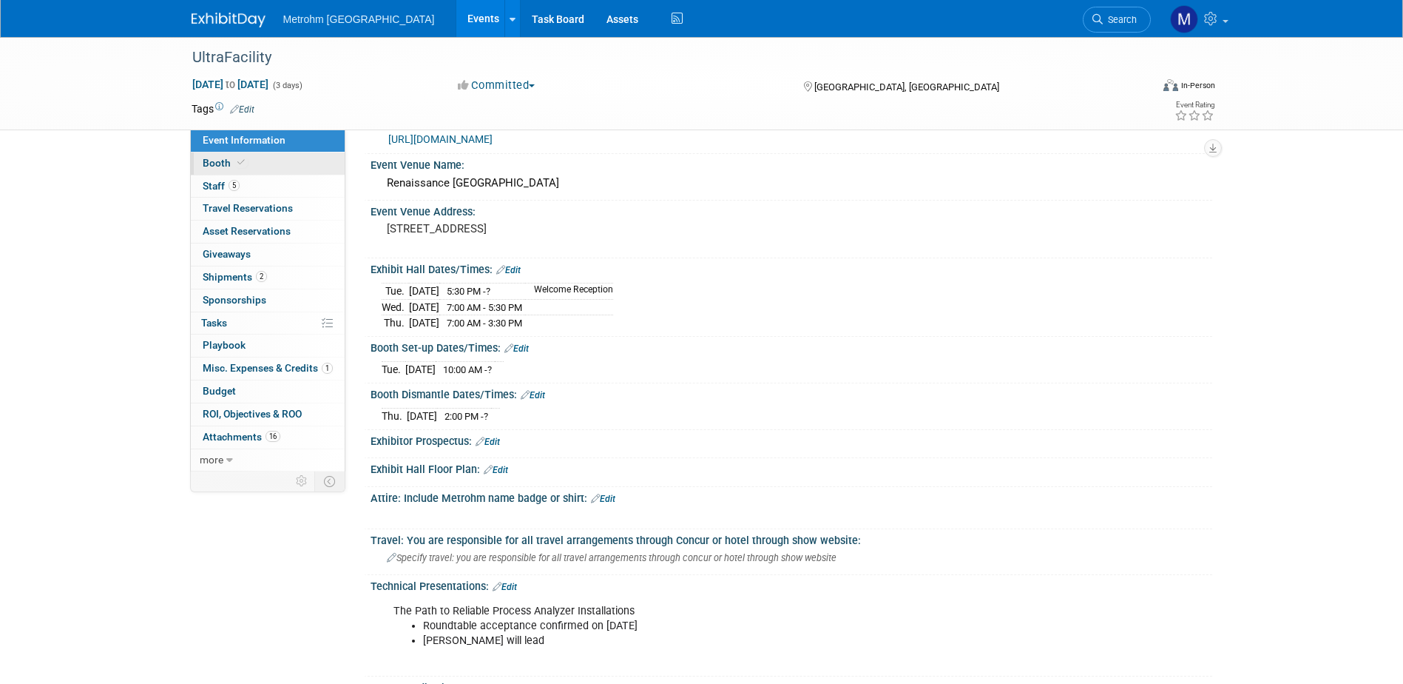
click at [283, 174] on link "Booth" at bounding box center [268, 163] width 154 height 22
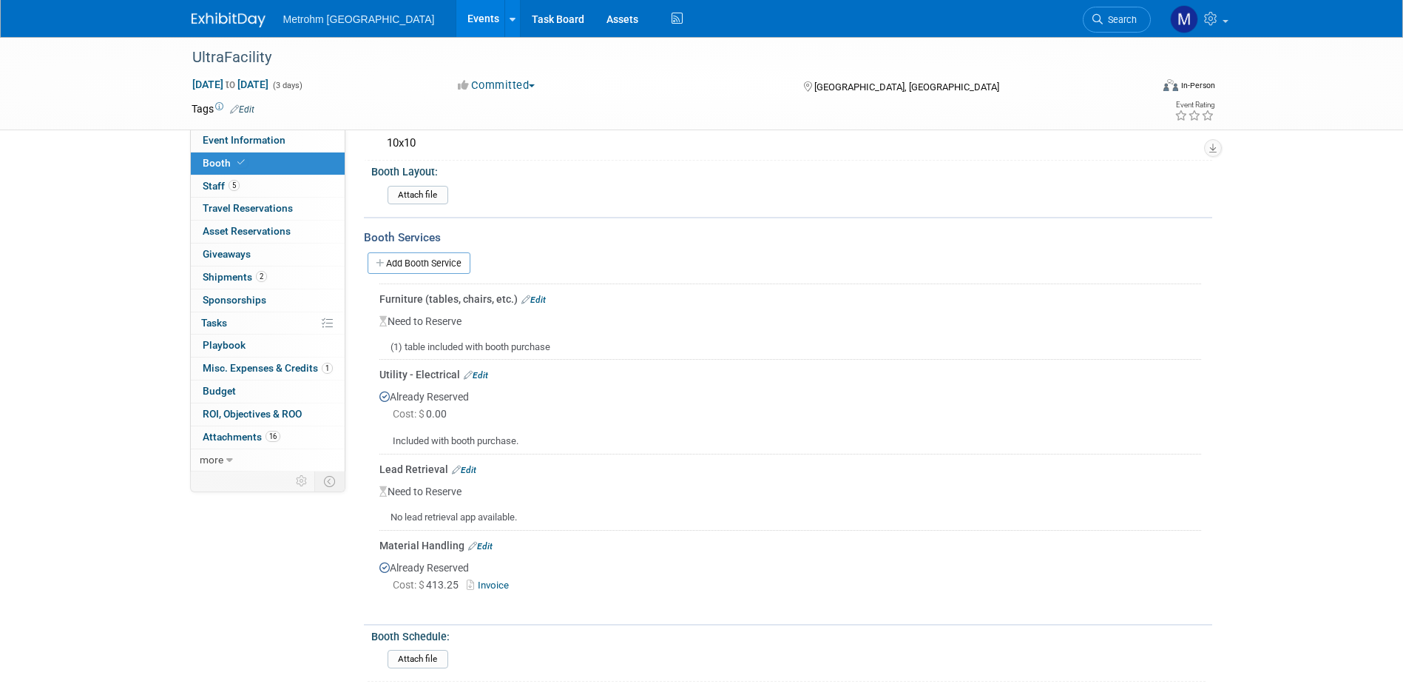
scroll to position [148, 0]
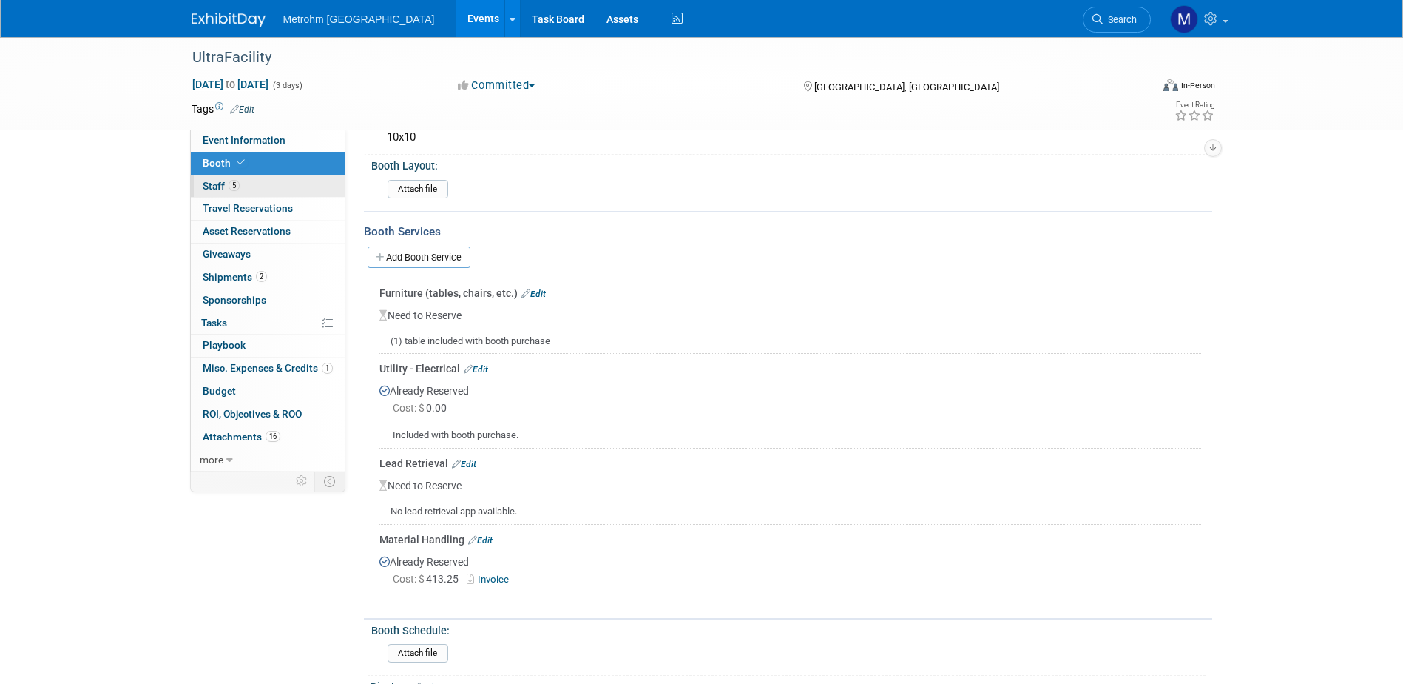
click at [226, 195] on link "5 Staff 5" at bounding box center [268, 186] width 154 height 22
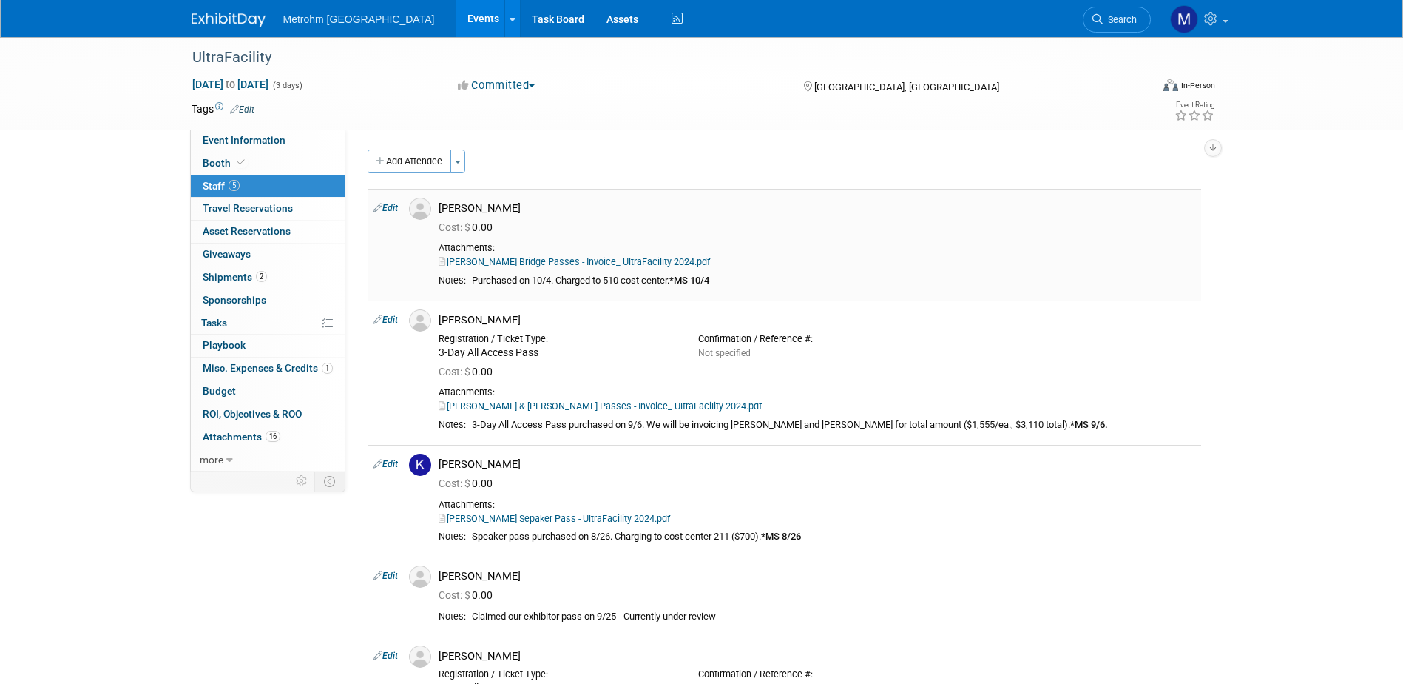
click at [560, 263] on link "Bob Bridge Passes - Invoice_ UltraFacility 2024.pdf" at bounding box center [575, 261] width 272 height 11
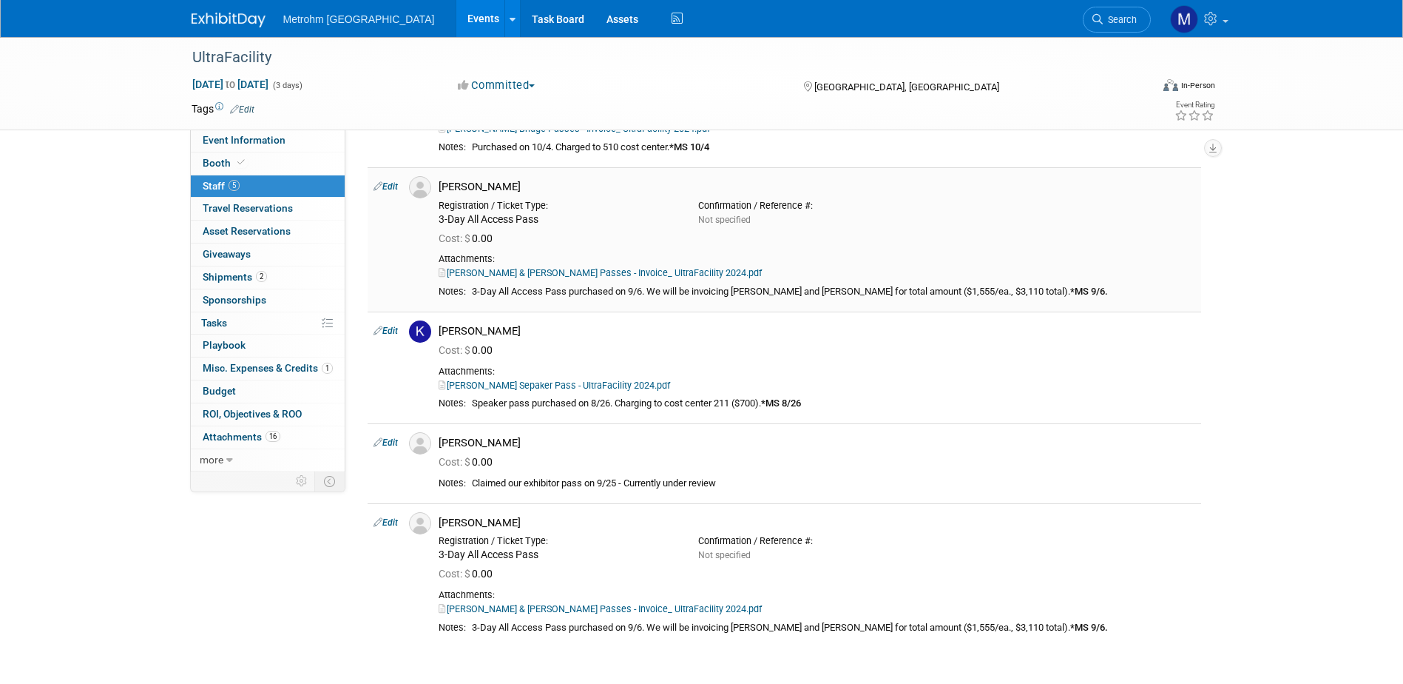
scroll to position [148, 0]
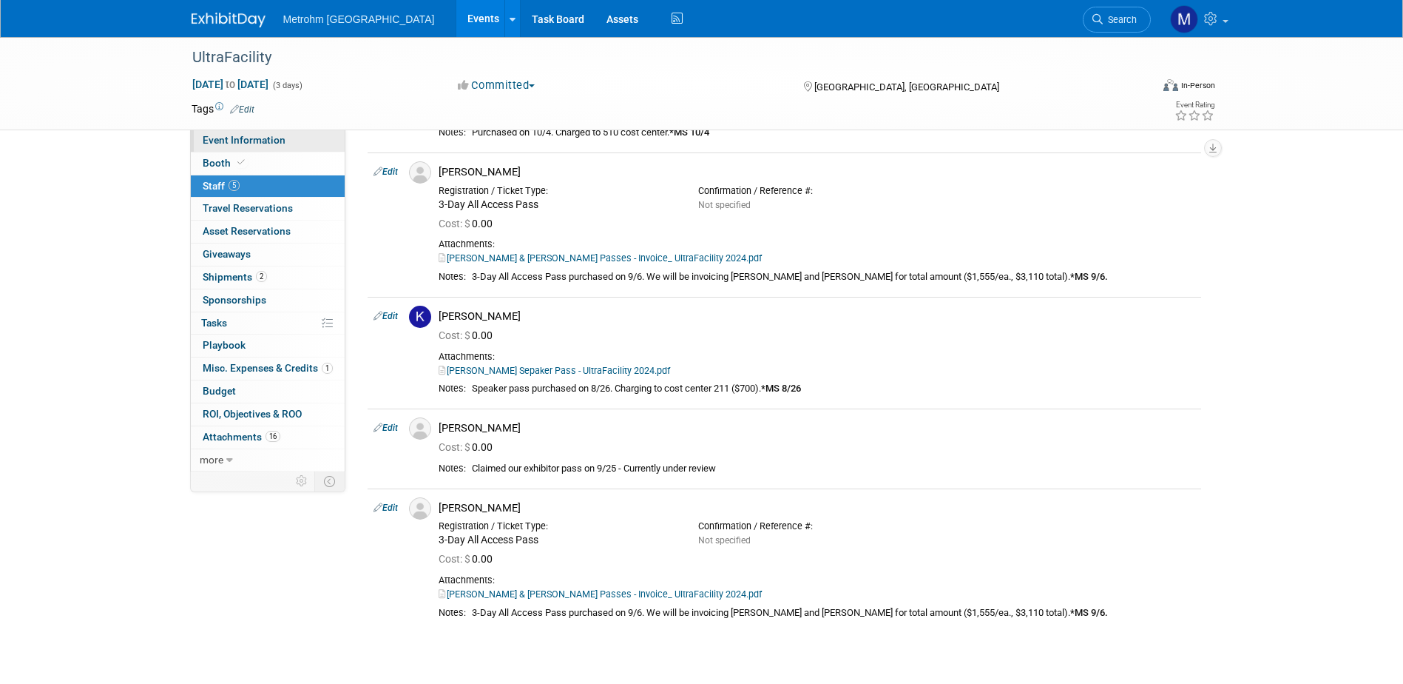
click at [321, 142] on link "Event Information" at bounding box center [268, 140] width 154 height 22
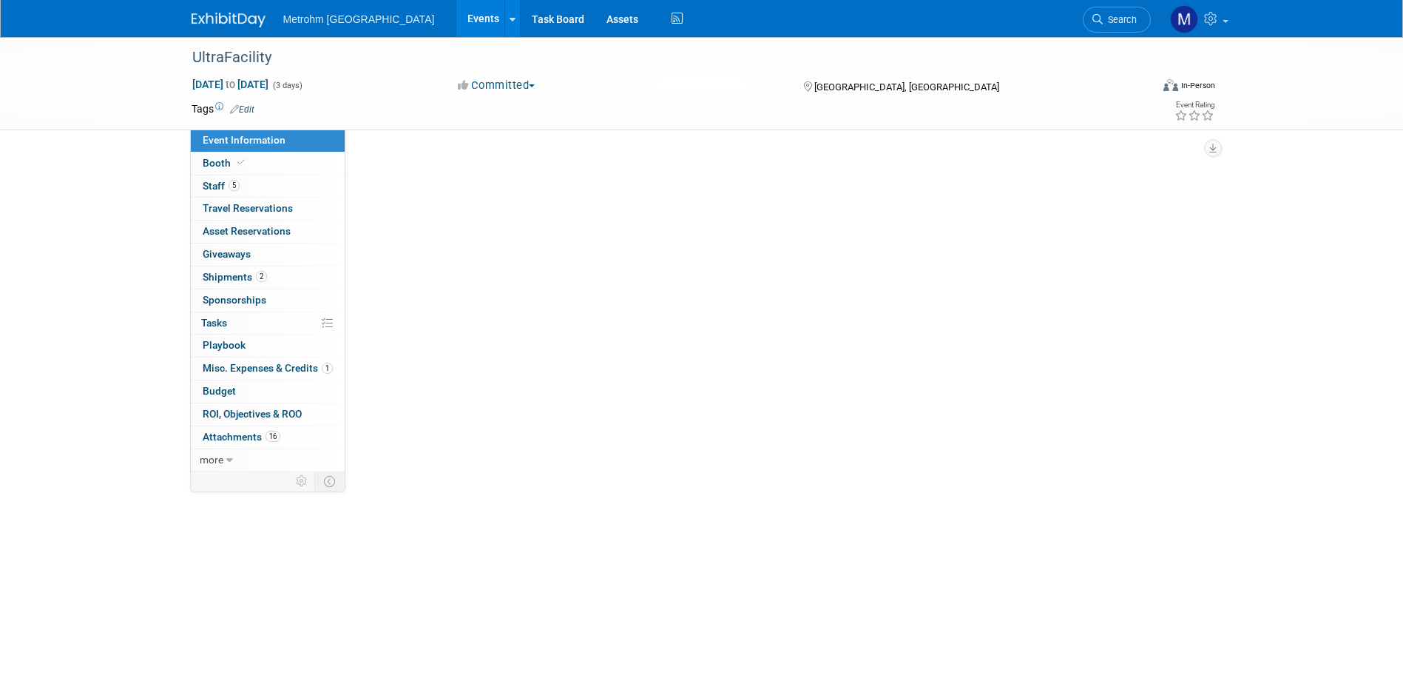
scroll to position [0, 0]
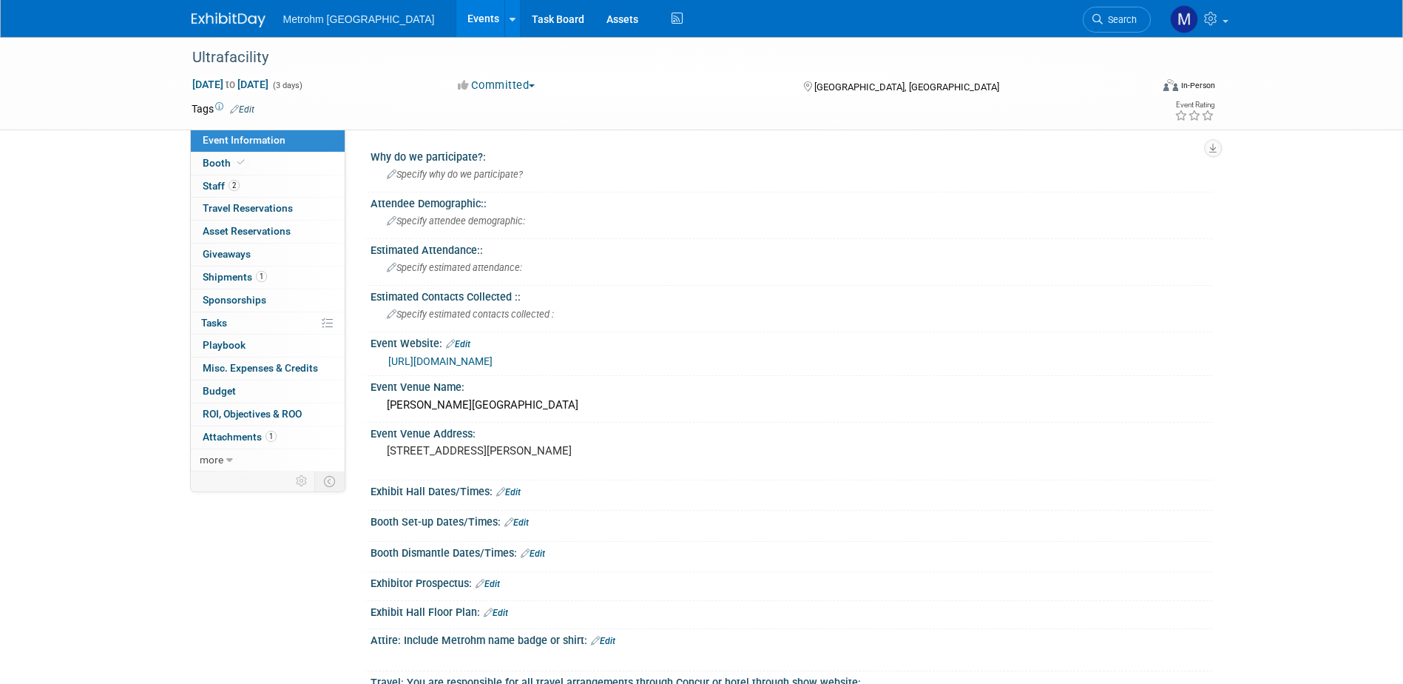
click at [220, 15] on img at bounding box center [229, 20] width 74 height 15
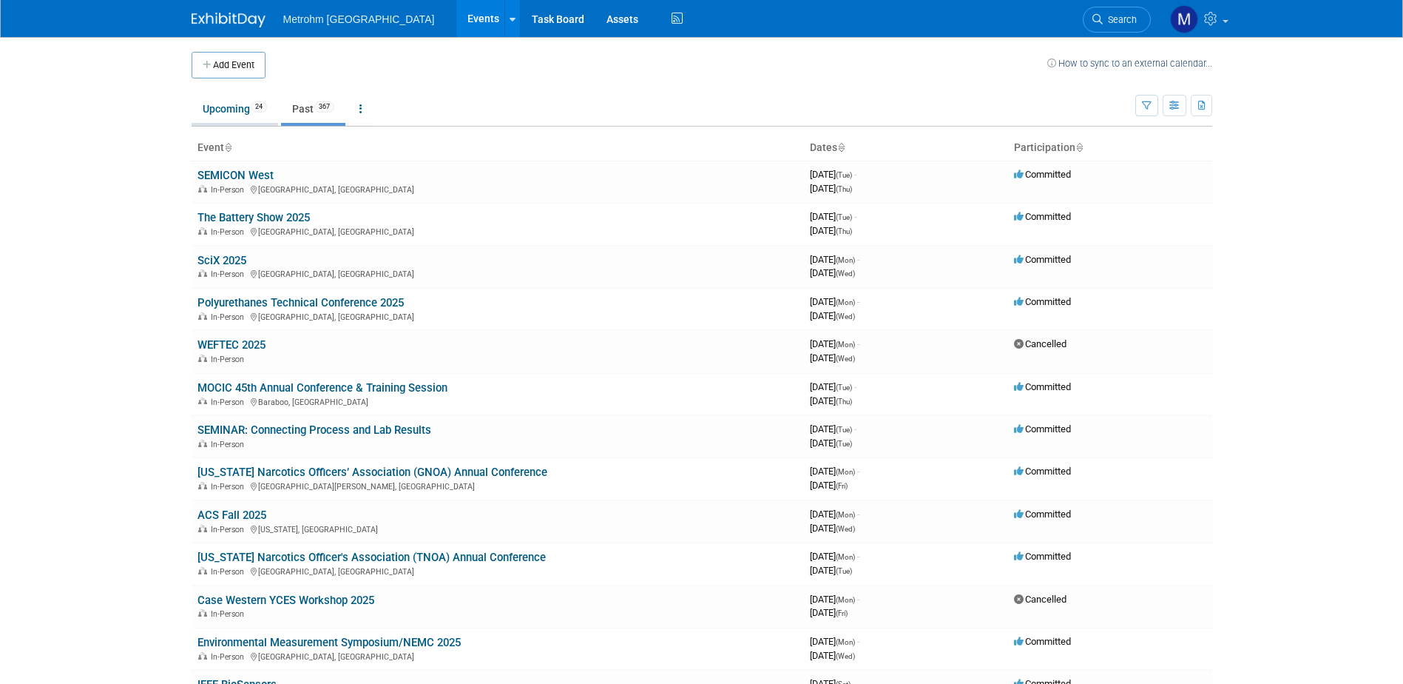
click at [218, 117] on link "Upcoming 24" at bounding box center [235, 109] width 87 height 28
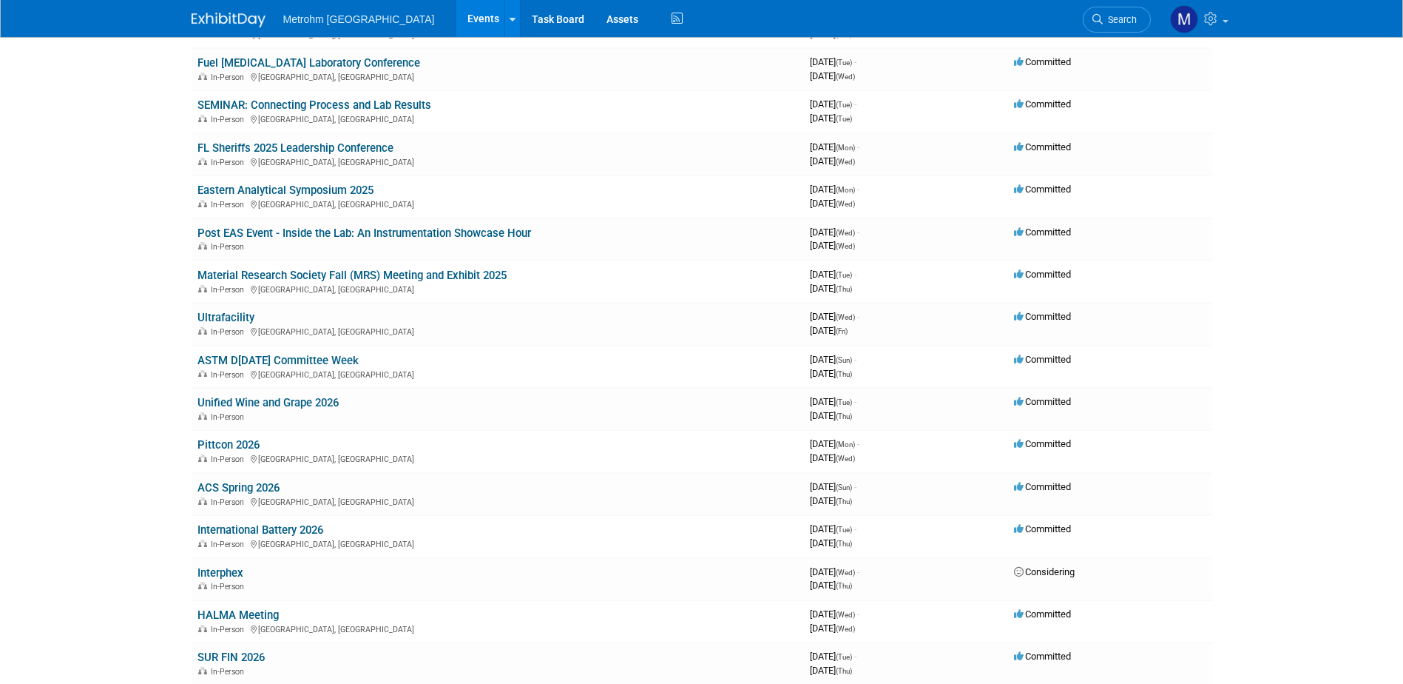
scroll to position [370, 0]
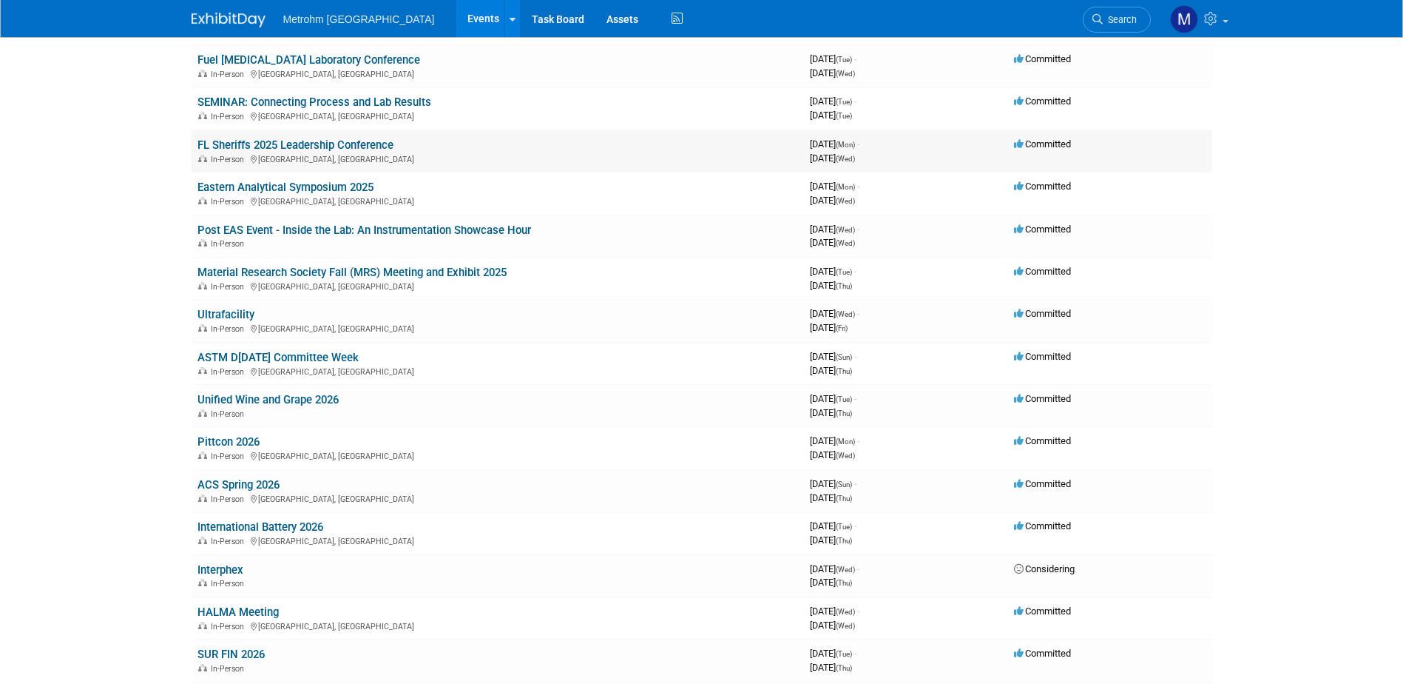
click at [308, 149] on link "FL Sheriffs 2025 Leadership Conference" at bounding box center [296, 144] width 196 height 13
click at [346, 192] on link "Eastern Analytical Symposium 2025" at bounding box center [286, 187] width 176 height 13
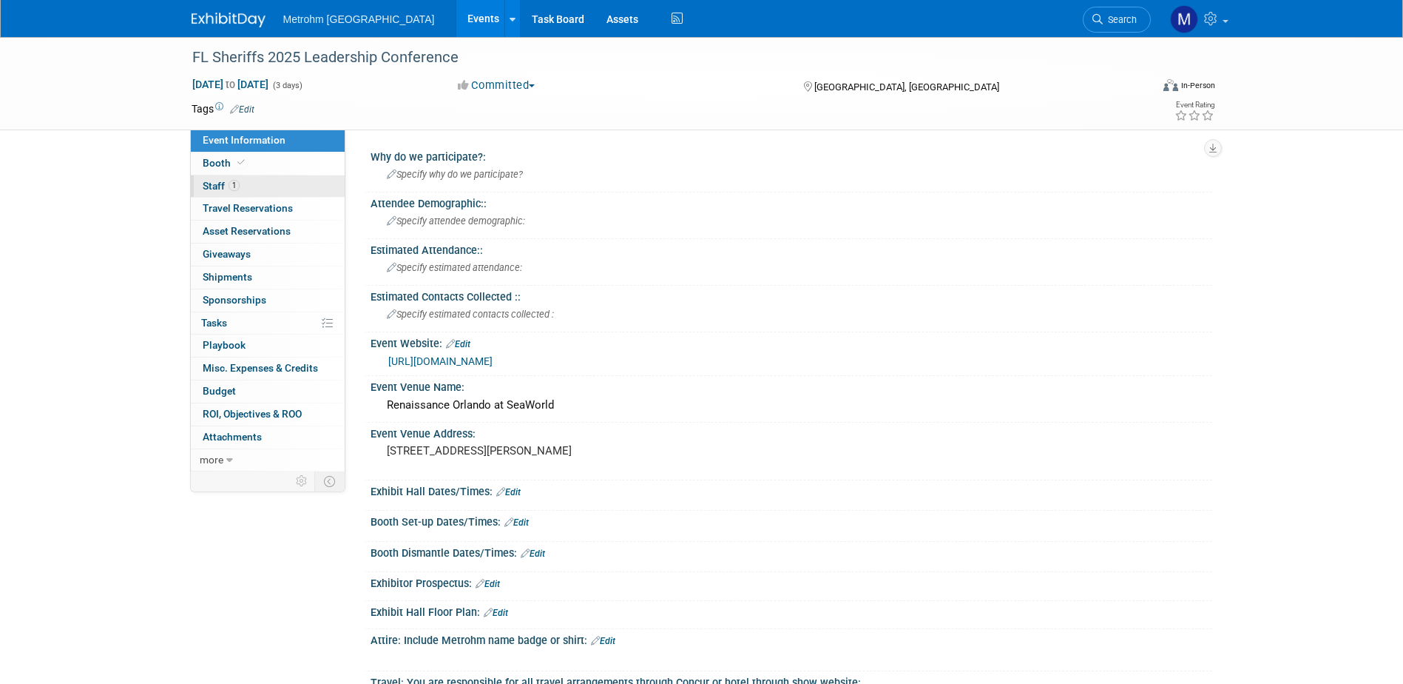
click at [253, 181] on link "1 Staff 1" at bounding box center [268, 186] width 154 height 22
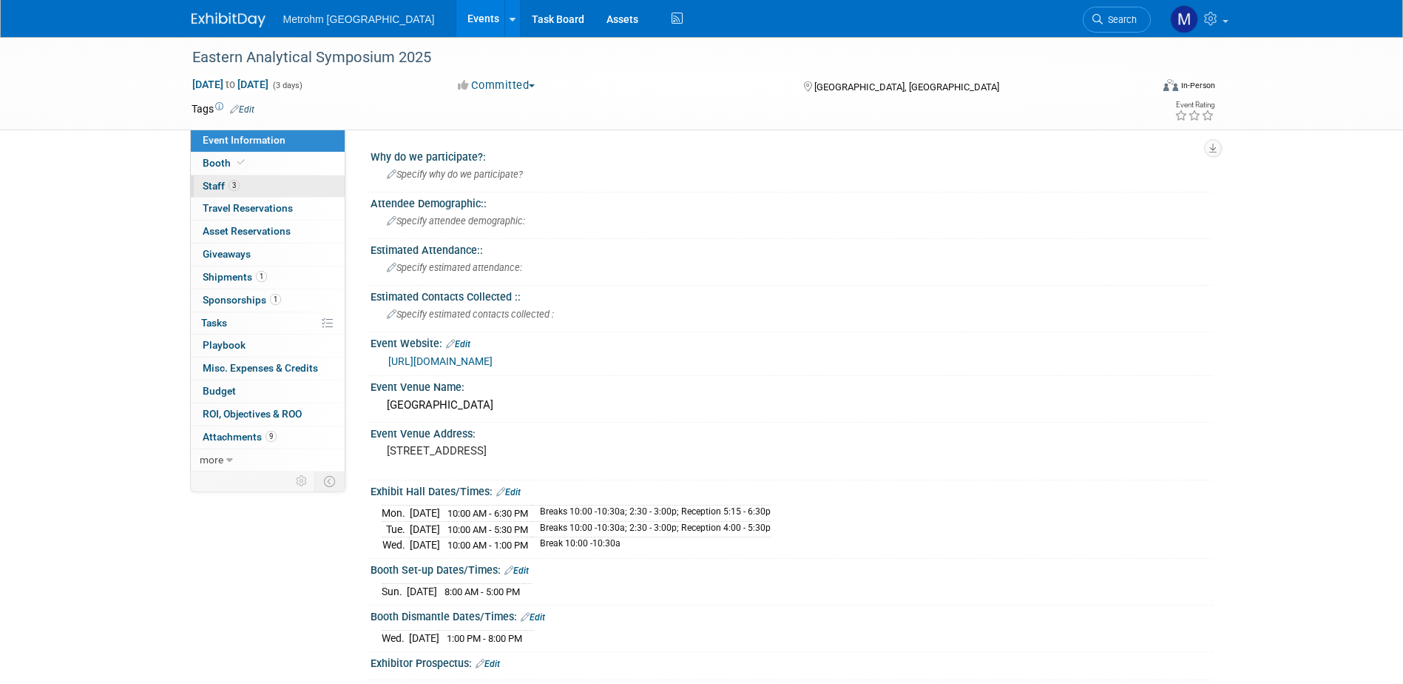
click at [223, 197] on link "3 Staff 3" at bounding box center [268, 186] width 154 height 22
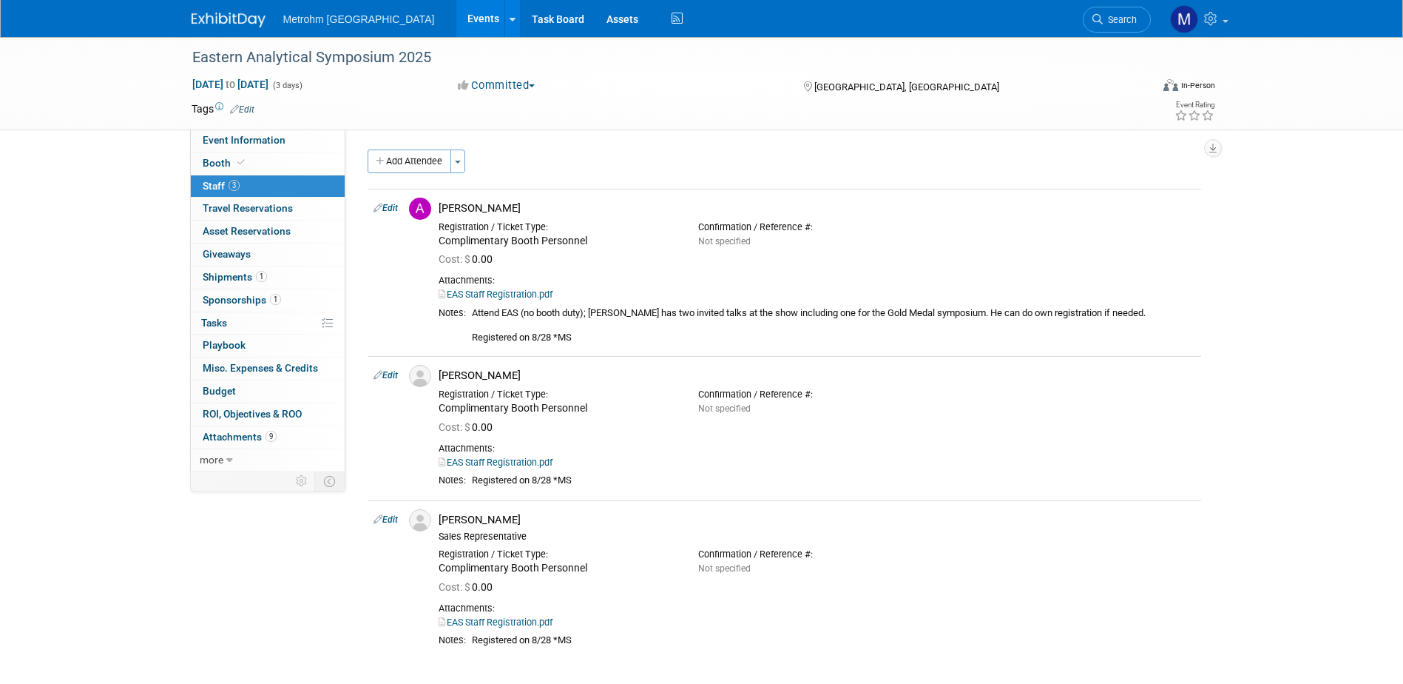
click at [209, 16] on img at bounding box center [229, 20] width 74 height 15
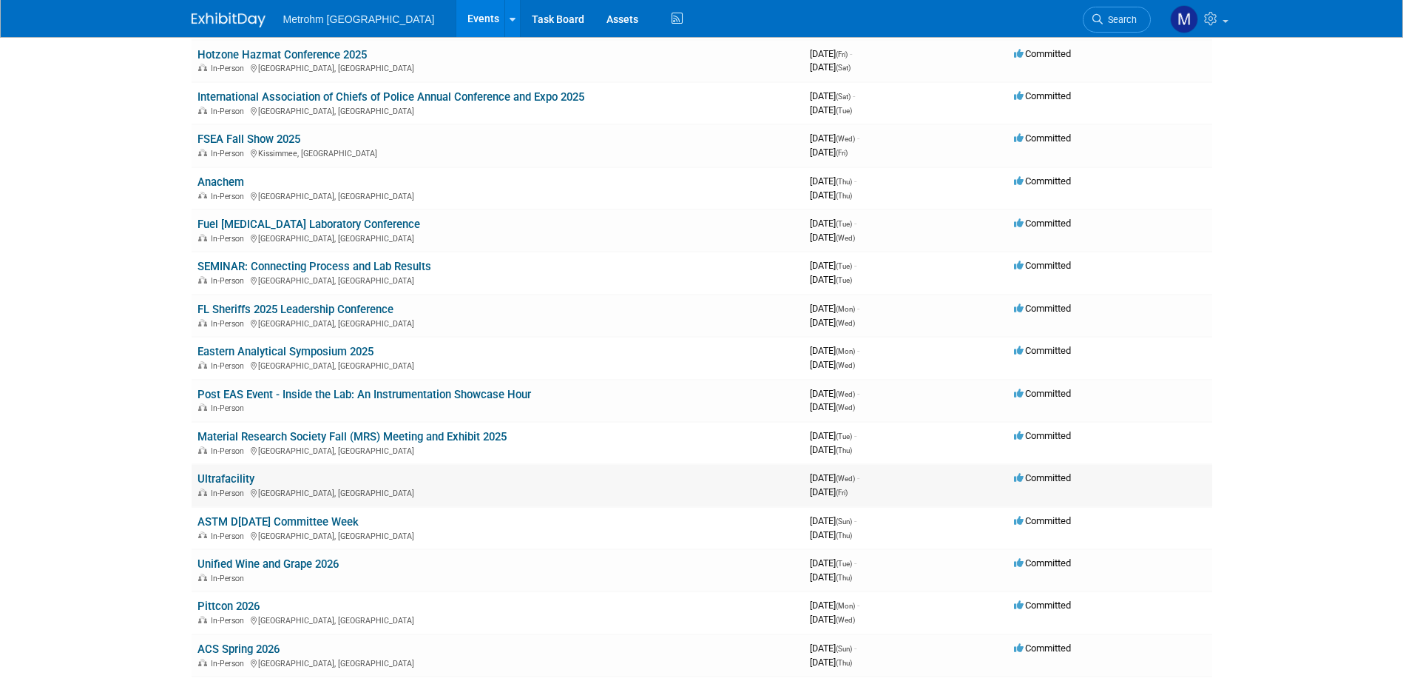
scroll to position [222, 0]
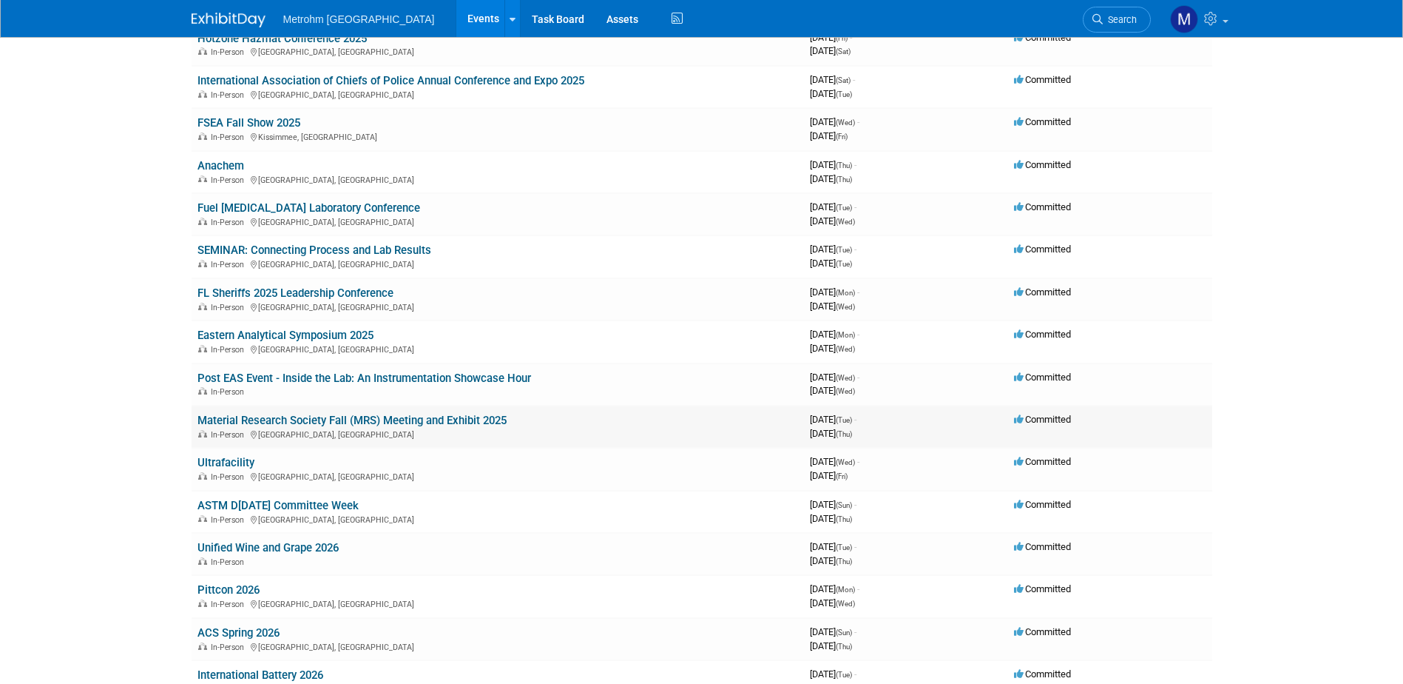
click at [340, 417] on link "Material Research Society Fall (MRS) Meeting and Exhibit 2025" at bounding box center [352, 420] width 309 height 13
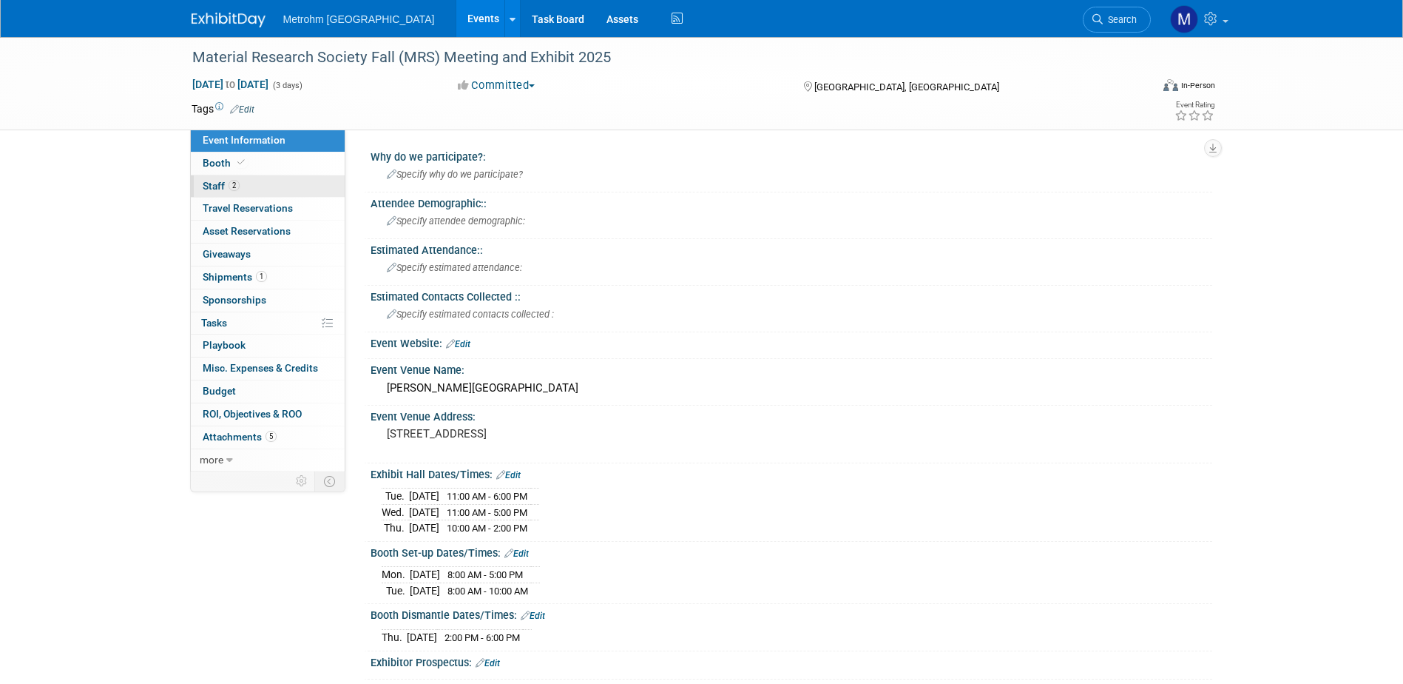
click at [280, 186] on link "2 Staff 2" at bounding box center [268, 186] width 154 height 22
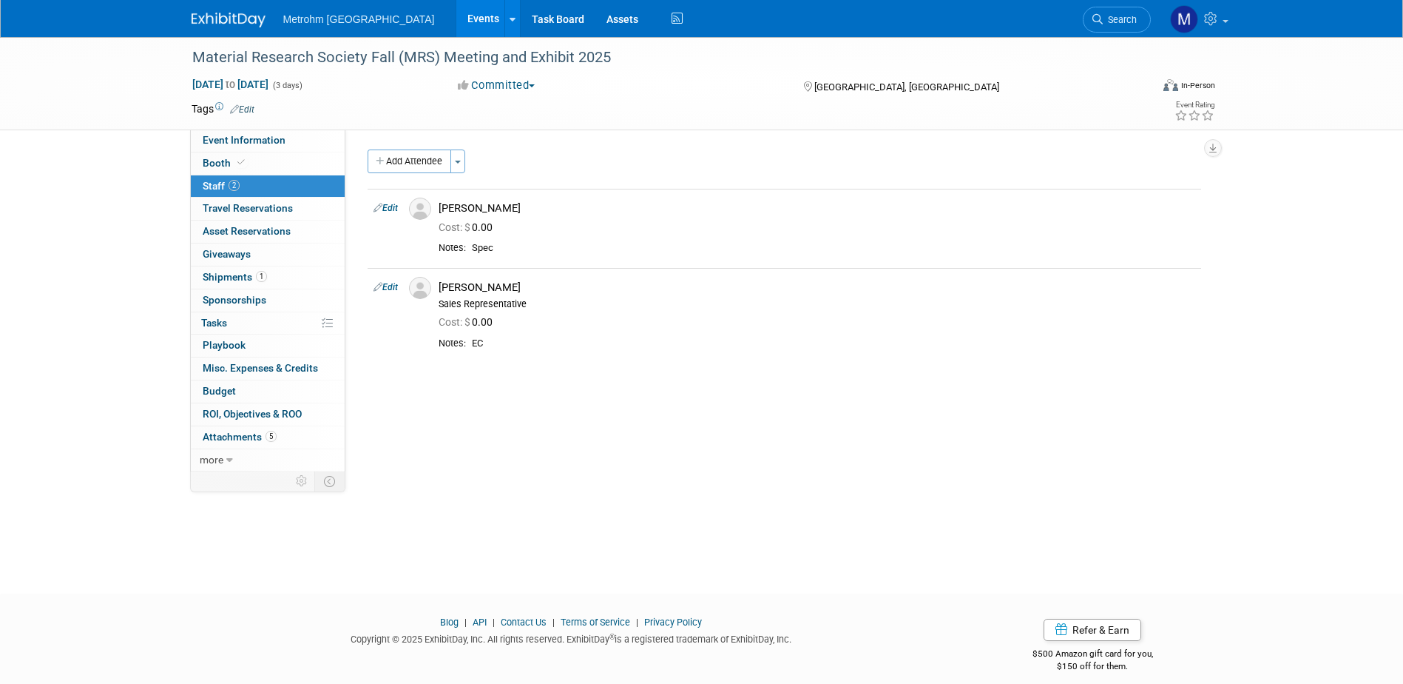
click at [215, 18] on img at bounding box center [229, 20] width 74 height 15
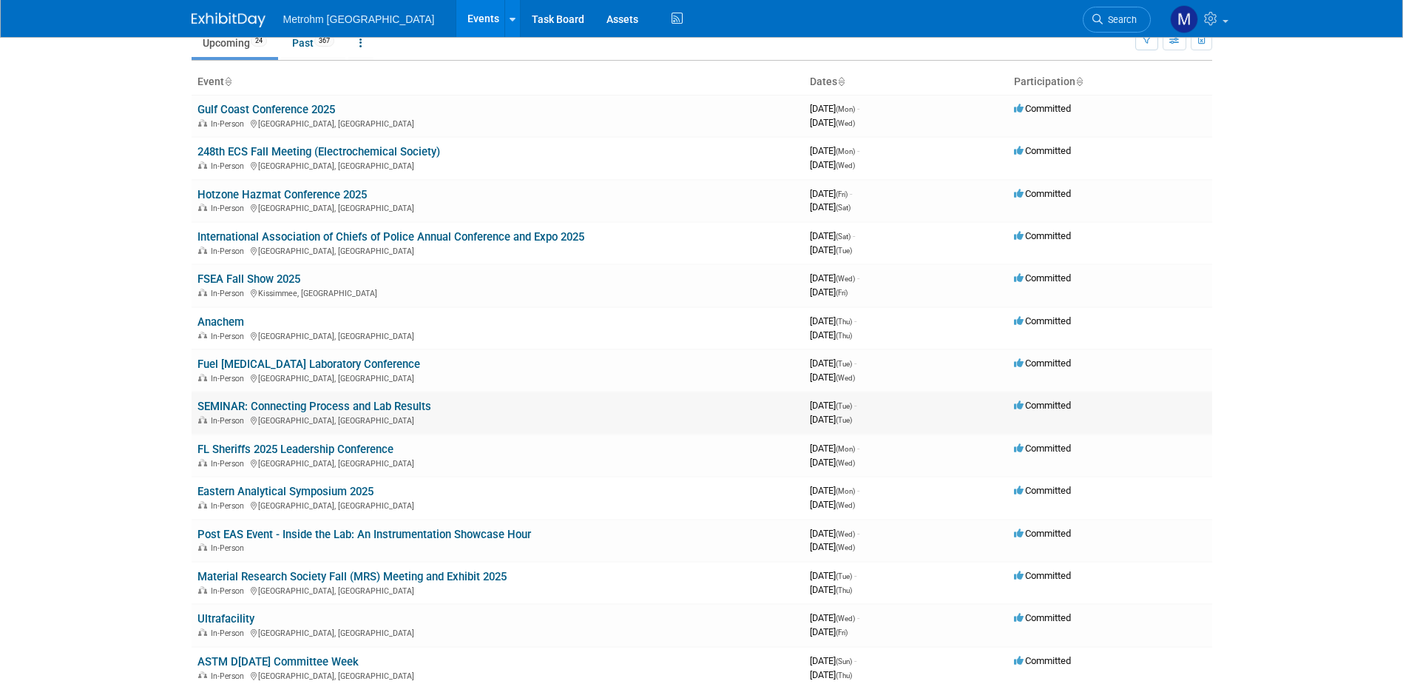
scroll to position [148, 0]
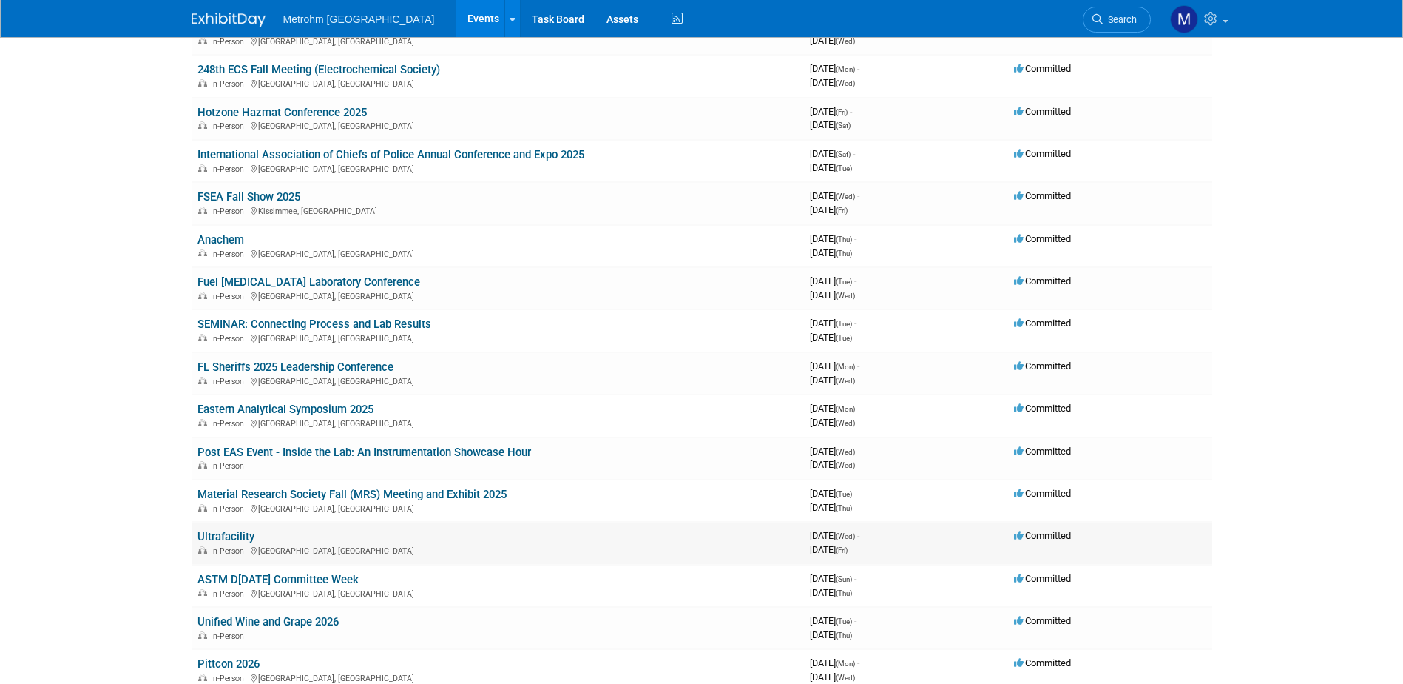
click at [224, 530] on link "Ultrafacility" at bounding box center [226, 536] width 57 height 13
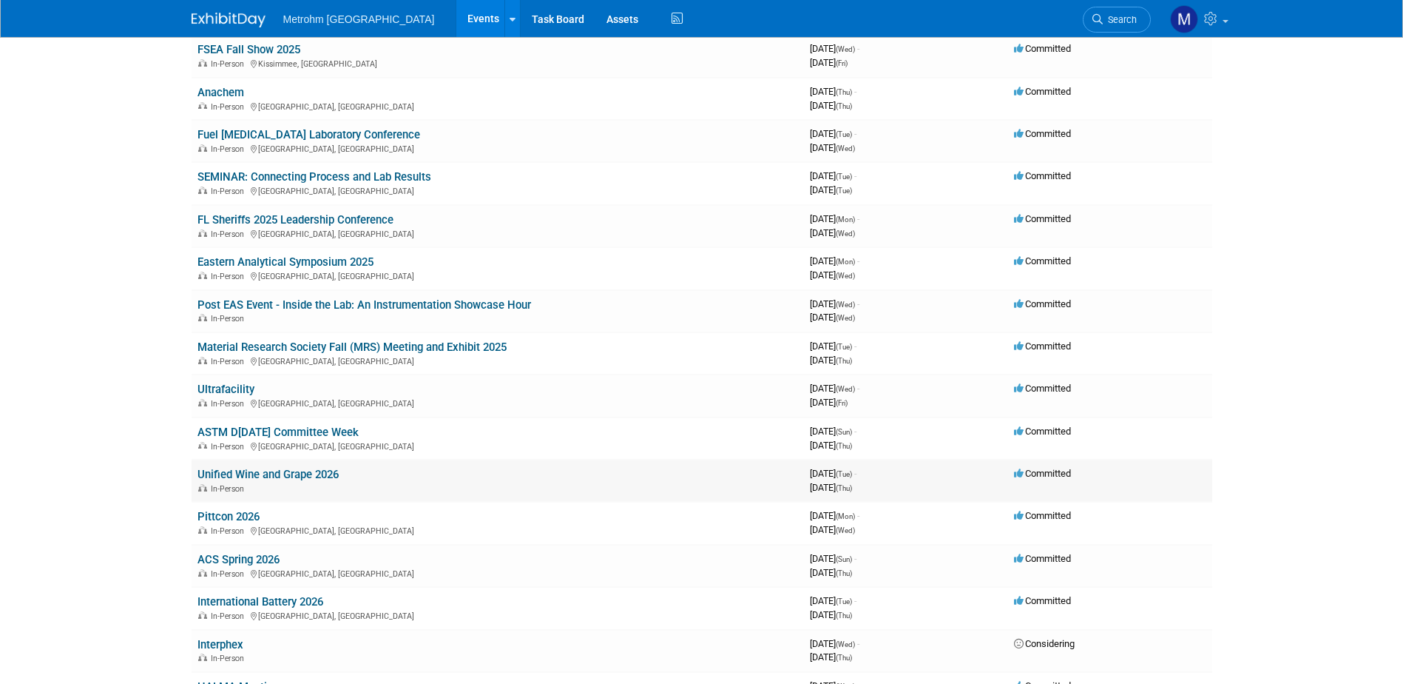
scroll to position [296, 0]
click at [349, 440] on div "In-Person Houston, TX" at bounding box center [498, 445] width 601 height 12
click at [352, 431] on link "ASTM D[DATE] Committee Week" at bounding box center [278, 431] width 161 height 13
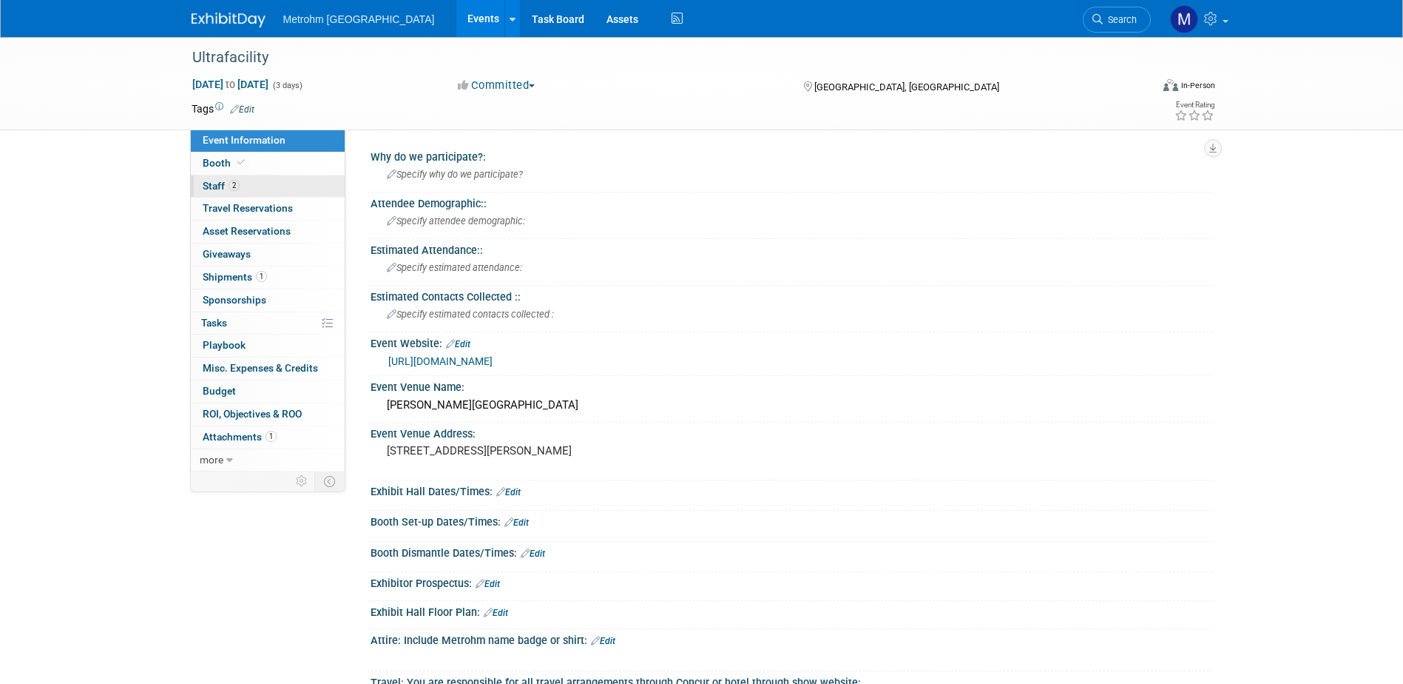
click at [270, 184] on link "2 Staff 2" at bounding box center [268, 186] width 154 height 22
click at [300, 189] on link "0 Staff 0" at bounding box center [268, 186] width 154 height 22
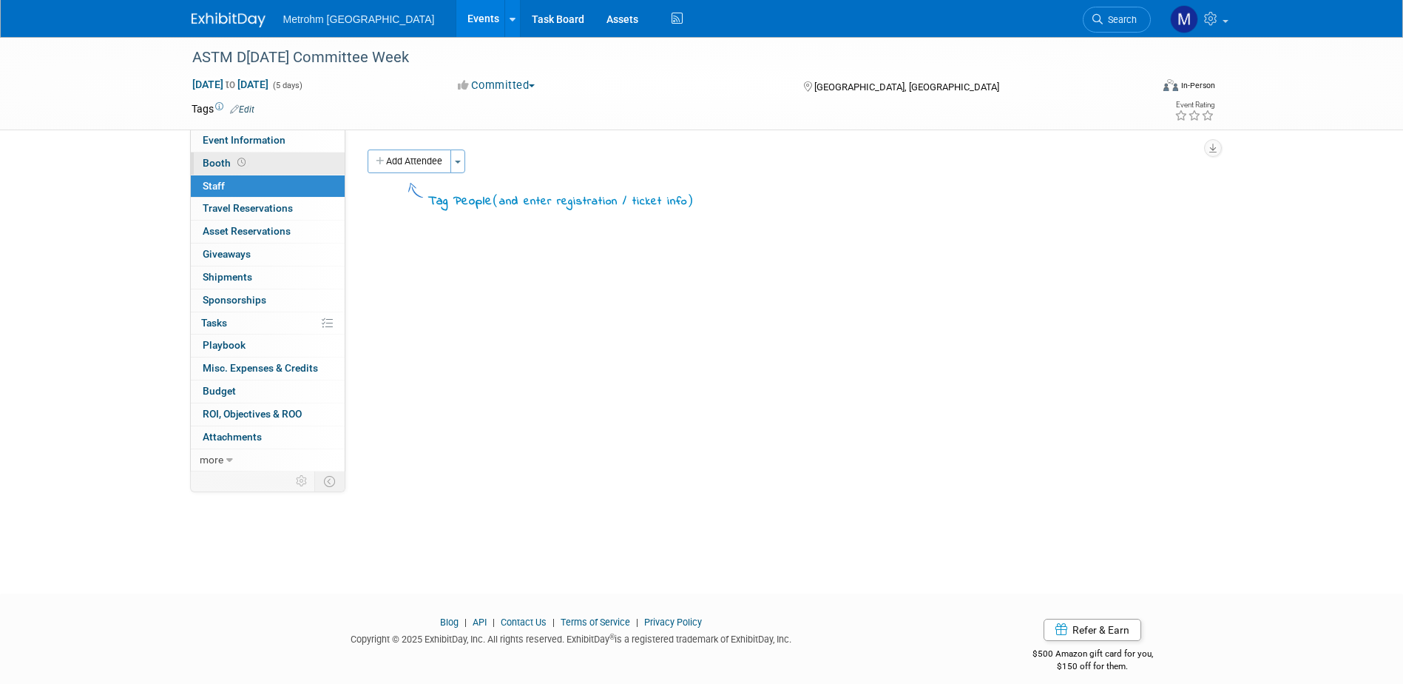
click at [303, 164] on link "Booth" at bounding box center [268, 163] width 154 height 22
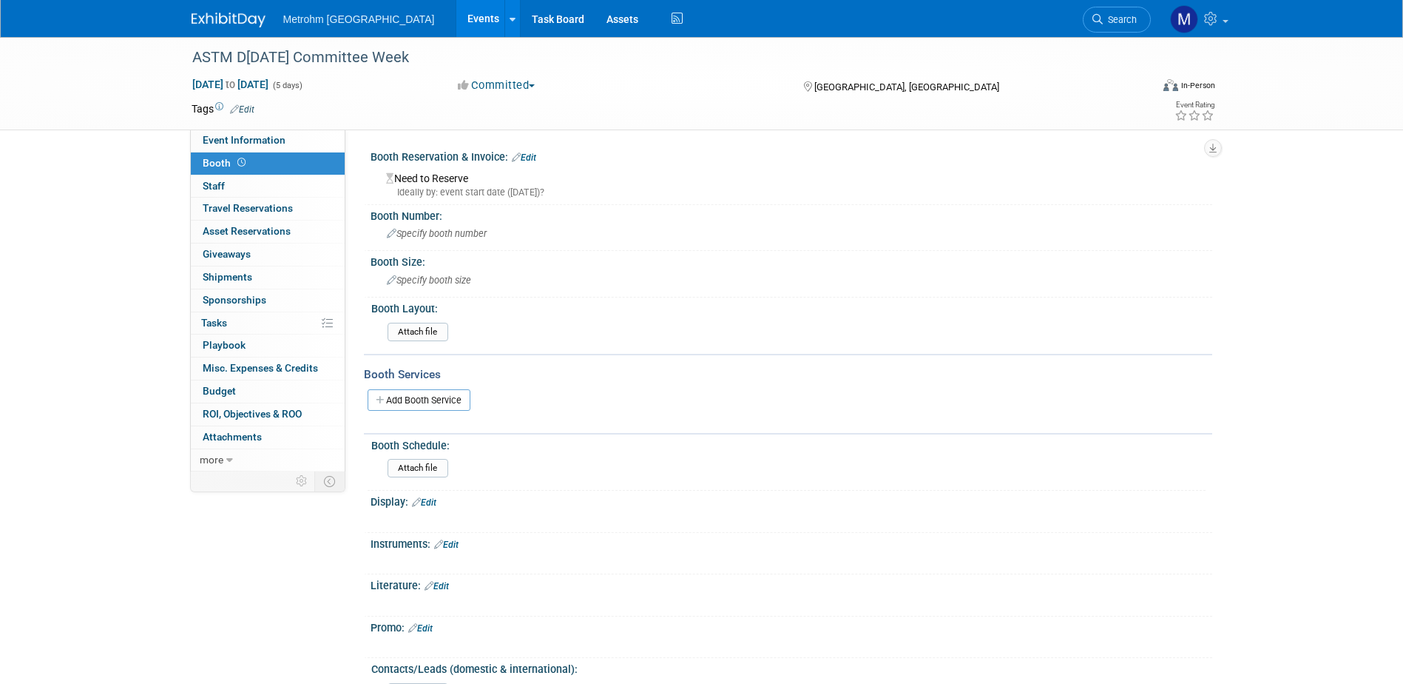
click at [318, 130] on div "ASTM D[DATE] Committee Week [DATE] to [DATE] (5 days) [DATE] to [DATE] Committe…" at bounding box center [701, 83] width 1403 height 93
click at [318, 140] on link "Event Information" at bounding box center [268, 140] width 154 height 22
